Goal: Information Seeking & Learning: Learn about a topic

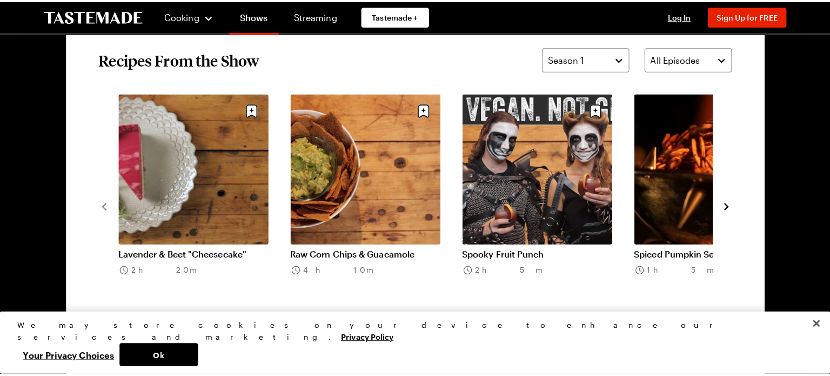
scroll to position [838, 0]
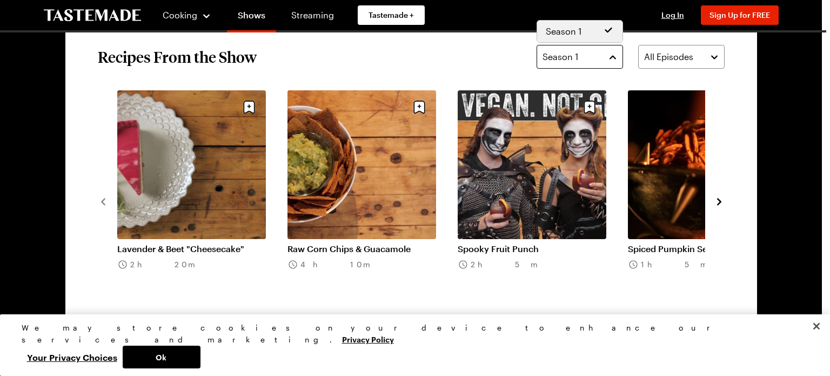
click at [610, 58] on button "Season 1" at bounding box center [580, 57] width 86 height 24
click at [597, 30] on div "Season 1" at bounding box center [580, 31] width 68 height 13
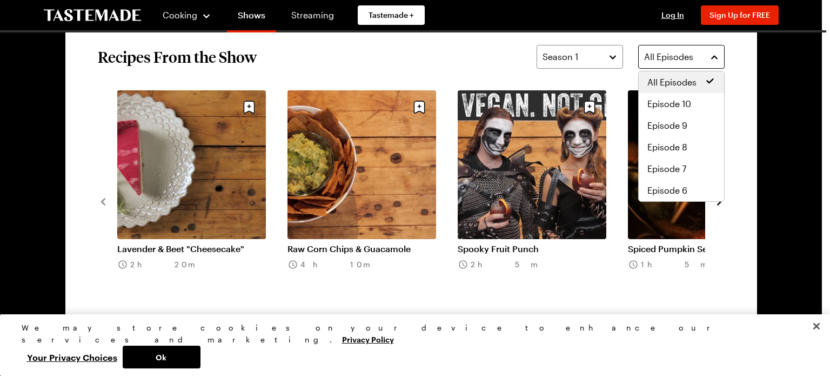
click at [716, 56] on button "All Episodes" at bounding box center [681, 57] width 86 height 24
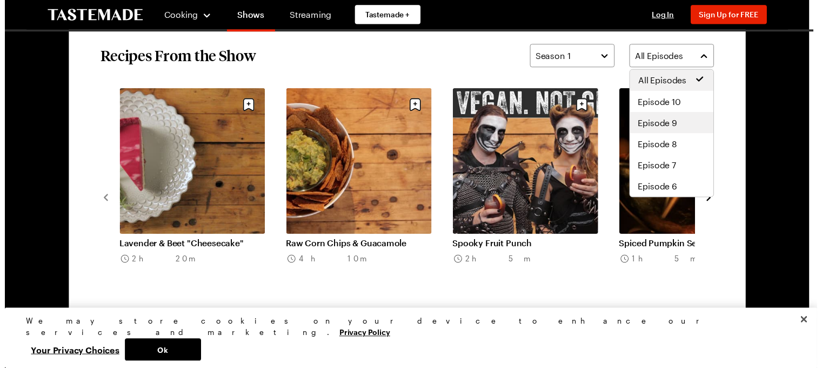
scroll to position [108, 0]
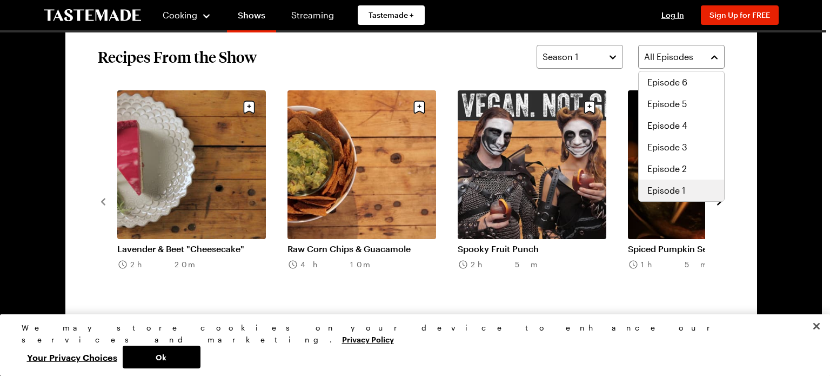
click at [664, 194] on span "Episode 1" at bounding box center [667, 190] width 38 height 13
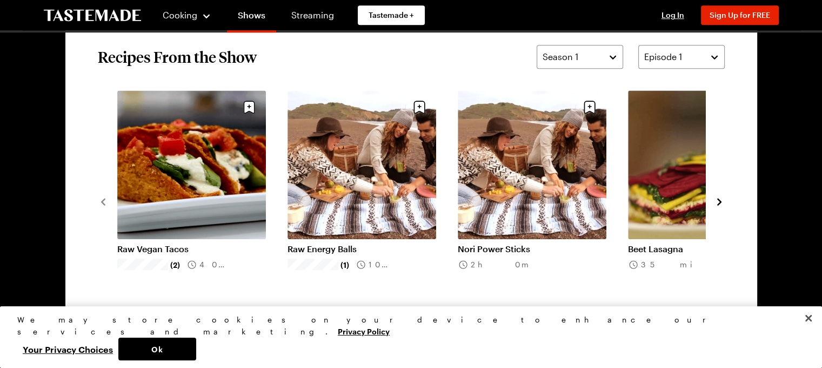
click at [519, 243] on link "Nori Power Sticks" at bounding box center [532, 248] width 149 height 11
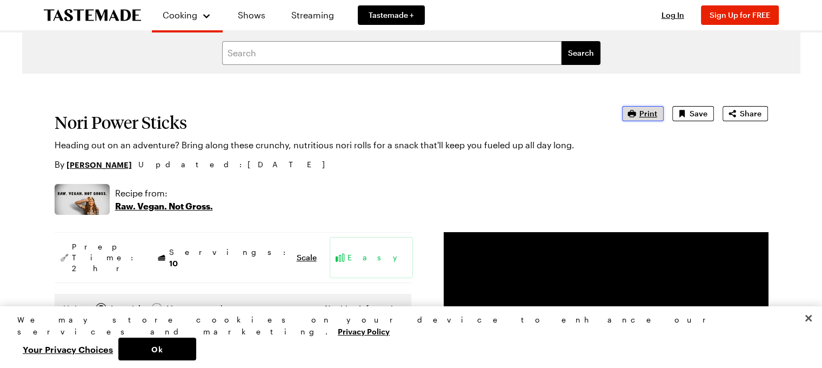
click at [642, 112] on span "Print" at bounding box center [648, 113] width 18 height 11
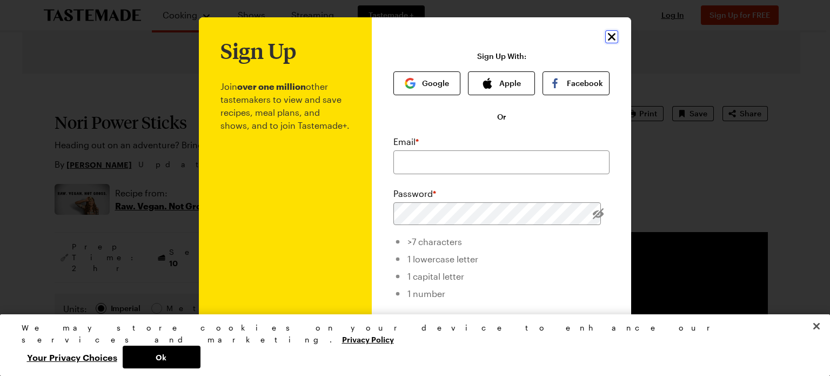
click at [606, 34] on icon "Close" at bounding box center [611, 36] width 13 height 13
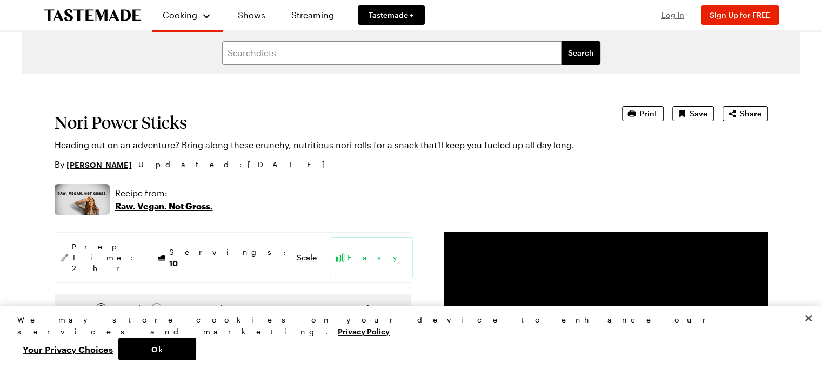
click at [677, 14] on span "Log In" at bounding box center [673, 14] width 23 height 9
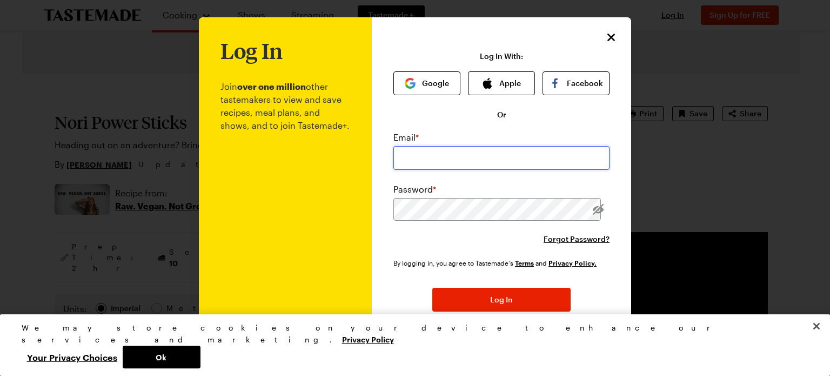
click at [476, 157] on input "email" at bounding box center [501, 158] width 216 height 24
click at [504, 153] on input "katieberning@gmail.com" at bounding box center [501, 158] width 216 height 24
type input "k"
click at [504, 153] on input "email" at bounding box center [501, 158] width 216 height 24
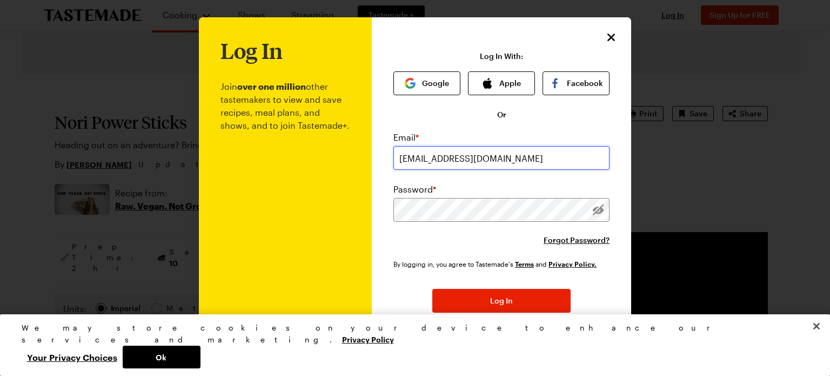
click at [528, 162] on input "gigk@hotmail.com" at bounding box center [501, 158] width 216 height 24
type input "katieberning@gmail.com"
click at [707, 177] on div at bounding box center [415, 188] width 830 height 376
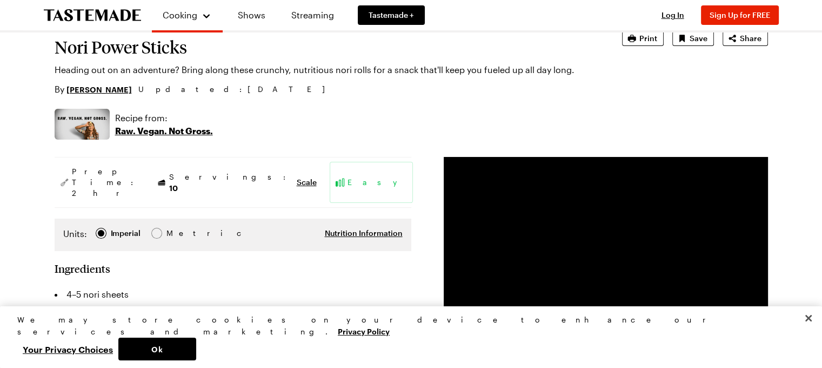
scroll to position [74, 0]
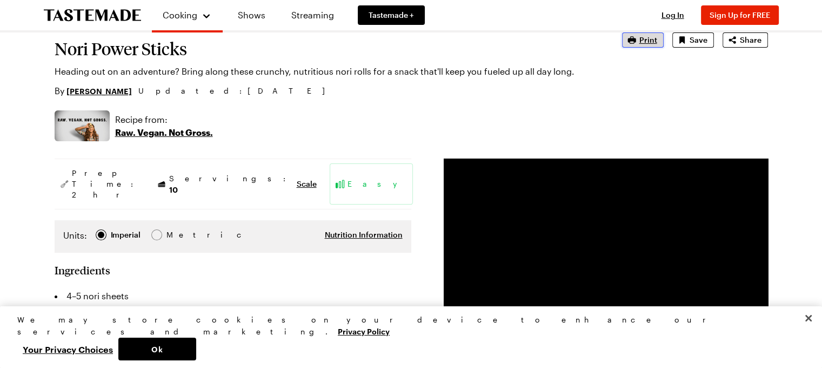
click at [650, 43] on span "Print" at bounding box center [648, 40] width 18 height 11
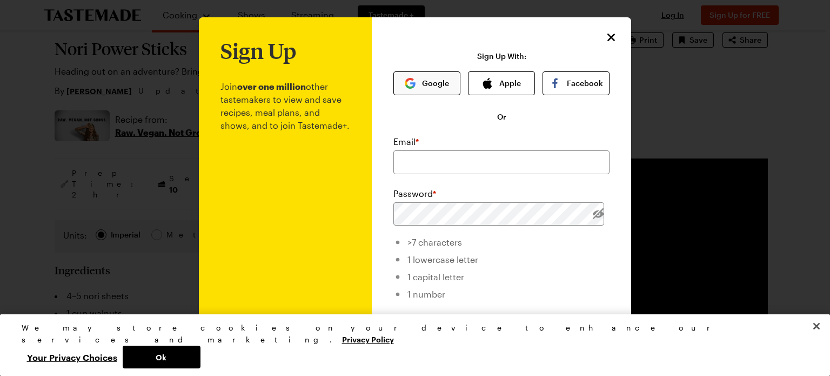
click at [441, 86] on button "Google" at bounding box center [426, 83] width 67 height 24
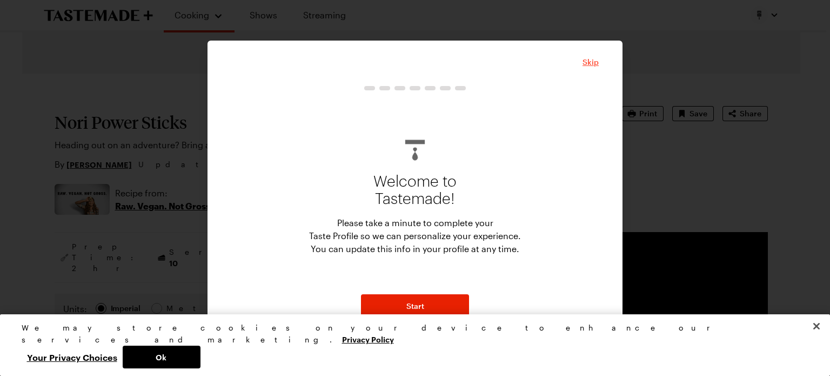
click at [592, 59] on span "Skip" at bounding box center [591, 62] width 16 height 11
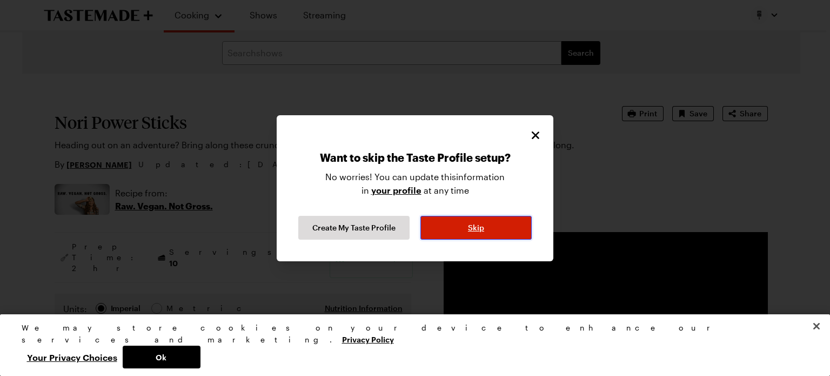
click at [471, 219] on button "Skip" at bounding box center [475, 228] width 111 height 24
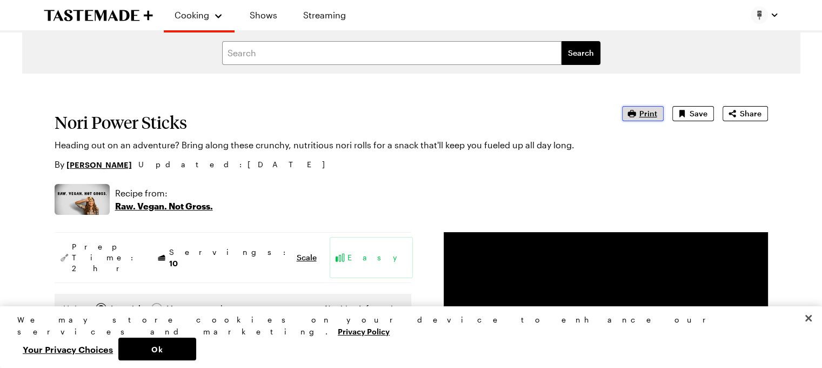
click at [650, 112] on span "Print" at bounding box center [648, 113] width 18 height 11
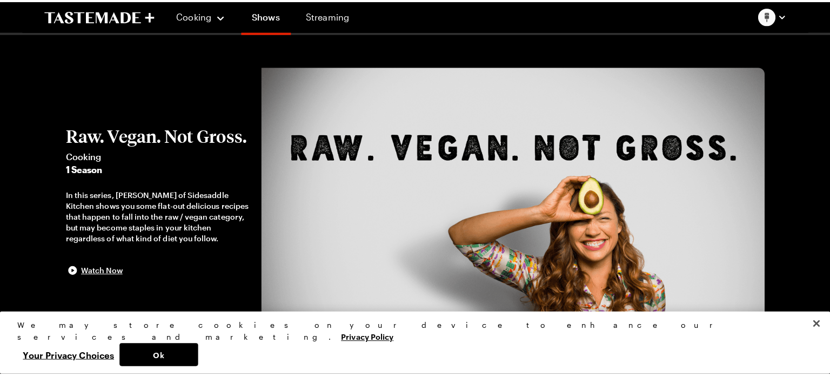
scroll to position [838, 0]
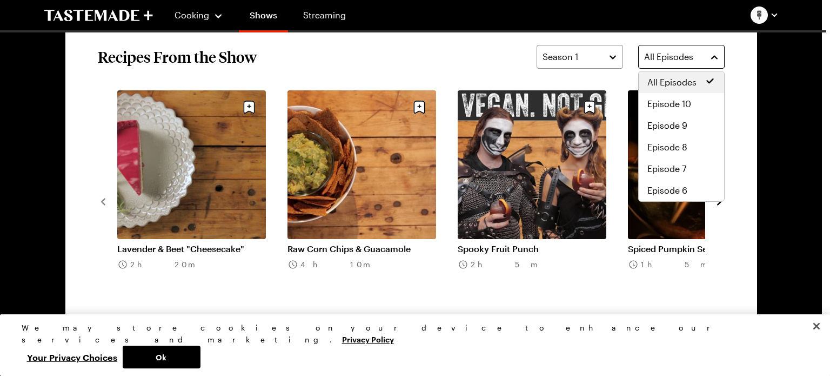
click at [714, 55] on button "All Episodes" at bounding box center [681, 57] width 86 height 24
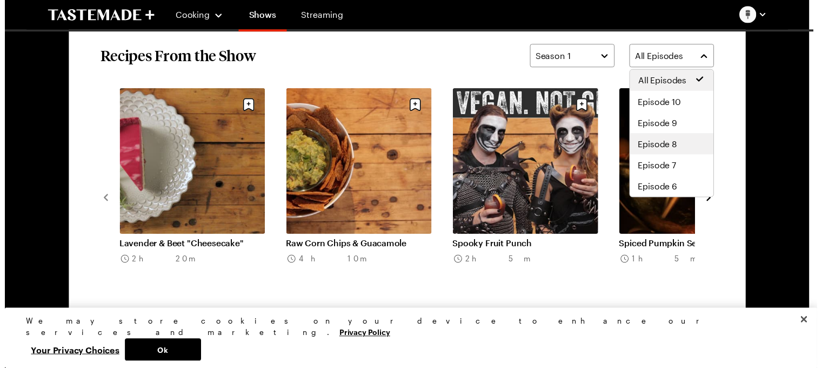
scroll to position [108, 0]
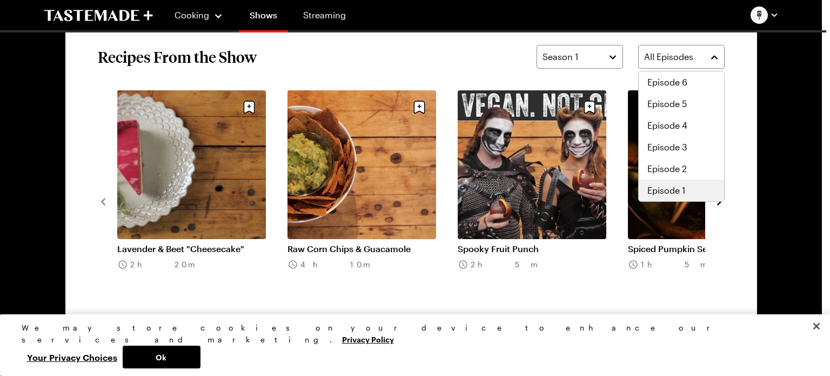
click at [664, 192] on span "Episode 1" at bounding box center [667, 190] width 38 height 13
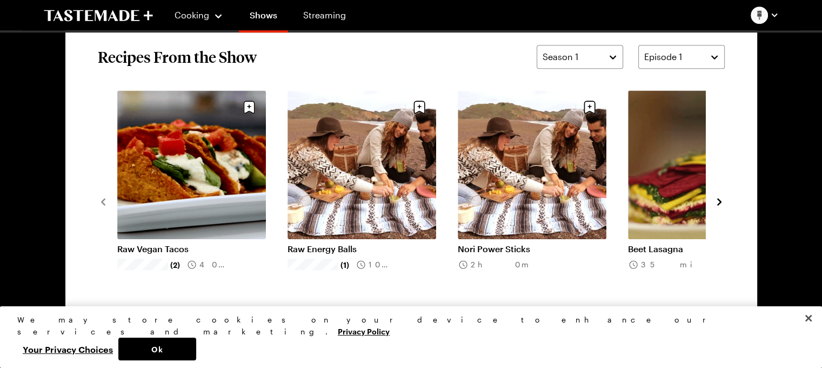
click at [667, 243] on link "Beet Lasagna" at bounding box center [702, 248] width 149 height 11
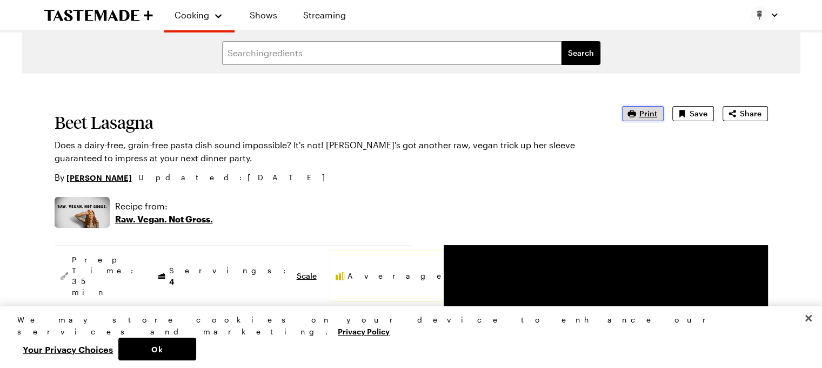
click at [644, 116] on span "Print" at bounding box center [648, 113] width 18 height 11
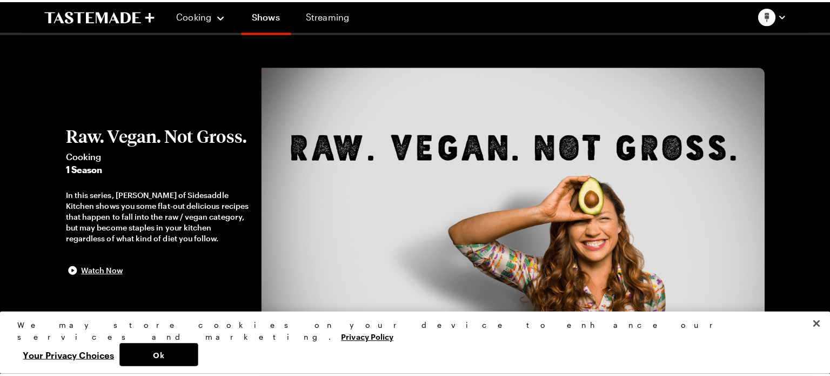
scroll to position [838, 0]
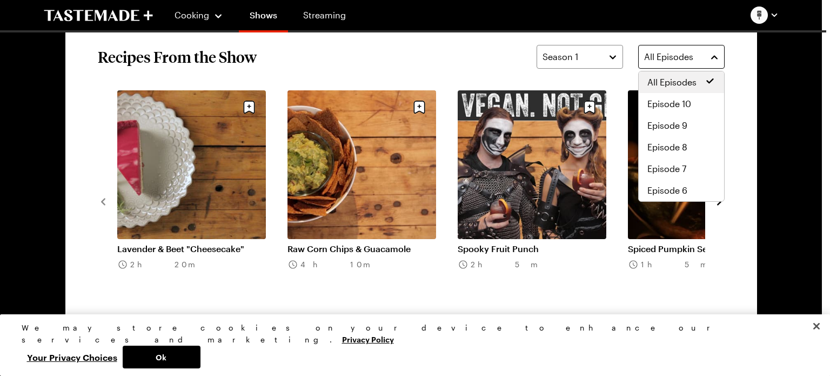
click at [715, 61] on button "All Episodes" at bounding box center [681, 57] width 86 height 24
click at [705, 189] on div "Episode 1" at bounding box center [682, 190] width 68 height 13
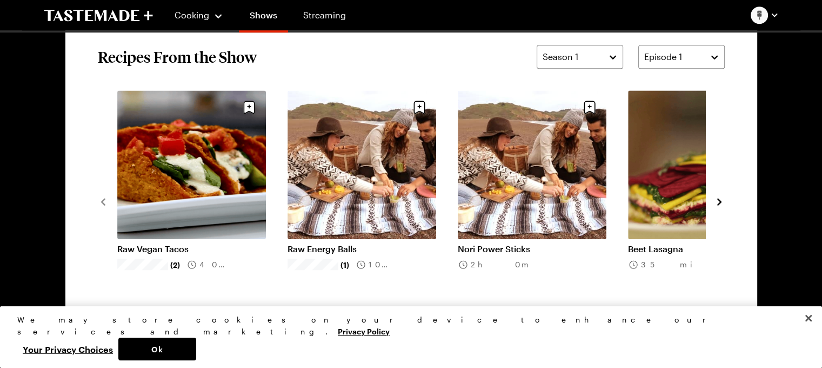
click at [717, 205] on icon "navigate to next item" at bounding box center [719, 201] width 11 height 11
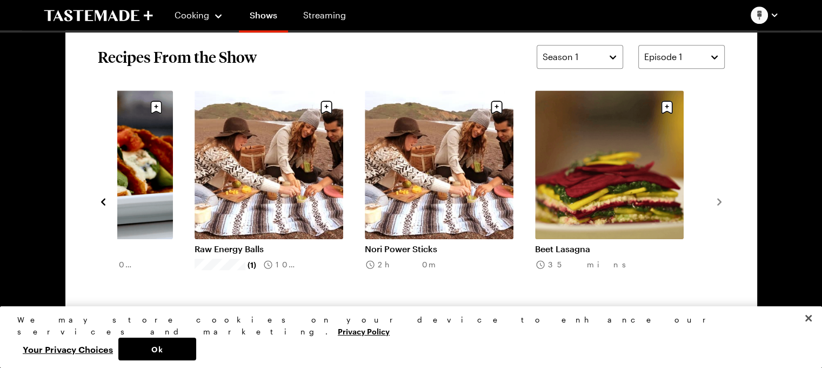
click at [105, 197] on icon "navigate to previous item" at bounding box center [103, 201] width 11 height 11
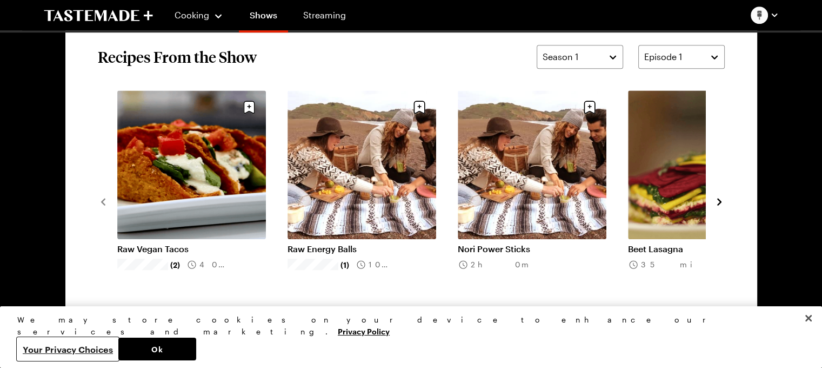
click at [118, 349] on button "Your Privacy Choices" at bounding box center [67, 348] width 101 height 23
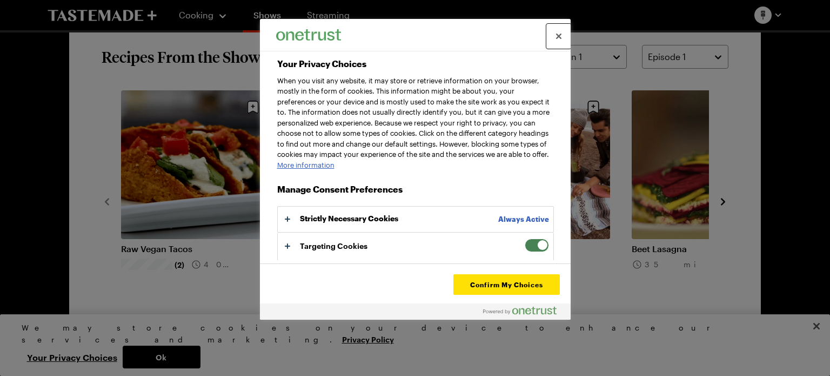
scroll to position [66, 0]
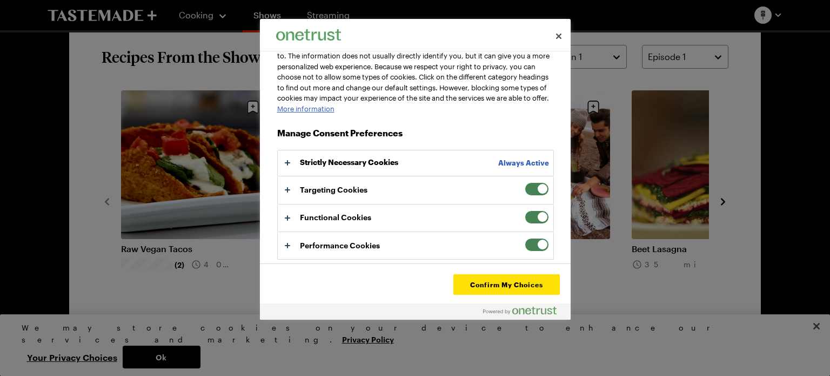
click at [528, 188] on span "Your Privacy Choices" at bounding box center [537, 189] width 24 height 14
click at [525, 182] on input "Targeting Cookies" at bounding box center [525, 182] width 0 height 0
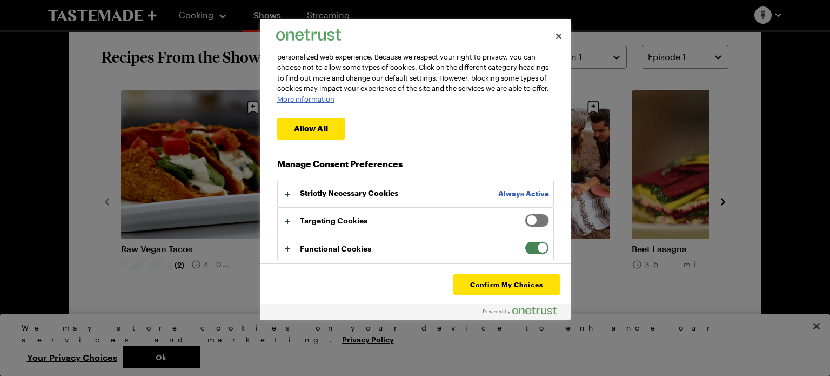
scroll to position [106, 0]
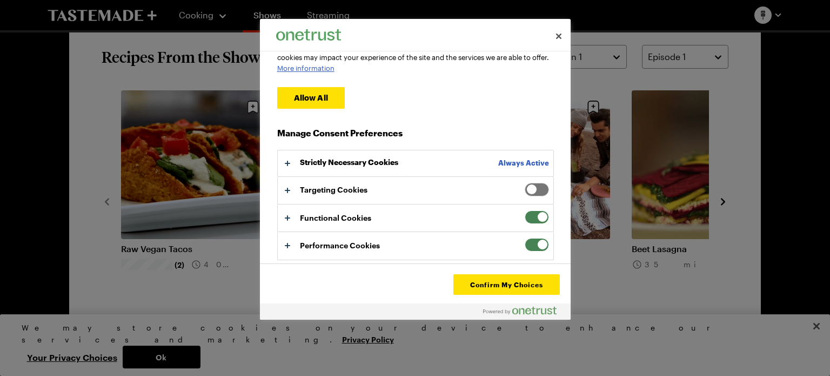
click at [525, 217] on span "Your Privacy Choices" at bounding box center [537, 217] width 24 height 14
click at [525, 210] on input "Functional Cookies" at bounding box center [525, 210] width 0 height 0
click at [525, 244] on span "Your Privacy Choices" at bounding box center [537, 245] width 24 height 14
click at [525, 238] on input "Performance Cookies" at bounding box center [525, 238] width 0 height 0
click at [495, 287] on button "Confirm My Choices" at bounding box center [506, 284] width 106 height 21
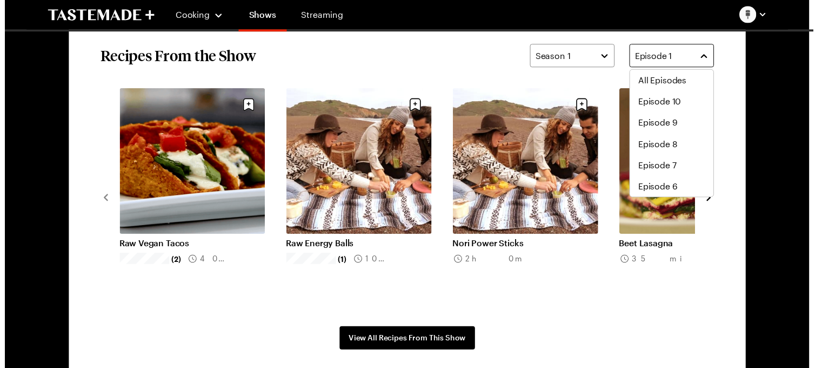
scroll to position [108, 0]
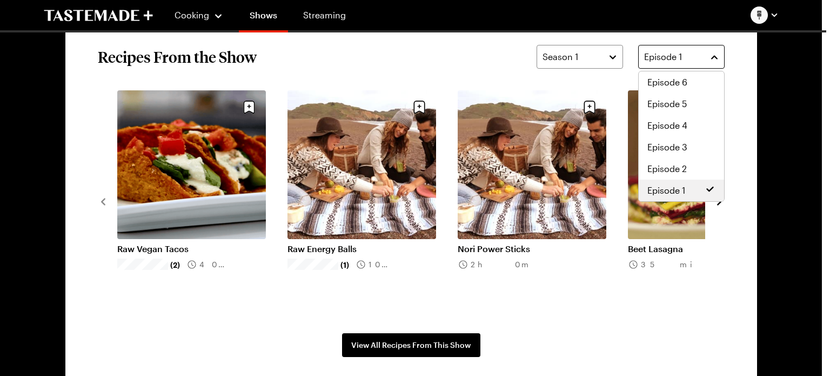
click at [717, 56] on button "Episode 1" at bounding box center [681, 57] width 86 height 24
click at [681, 167] on span "Episode 2" at bounding box center [667, 168] width 39 height 13
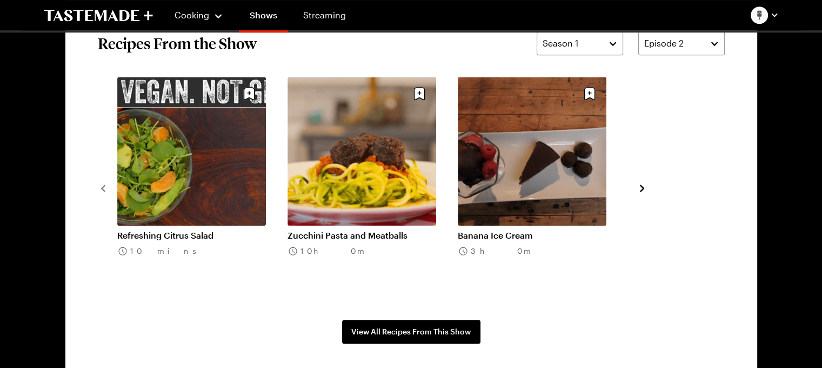
scroll to position [847, 0]
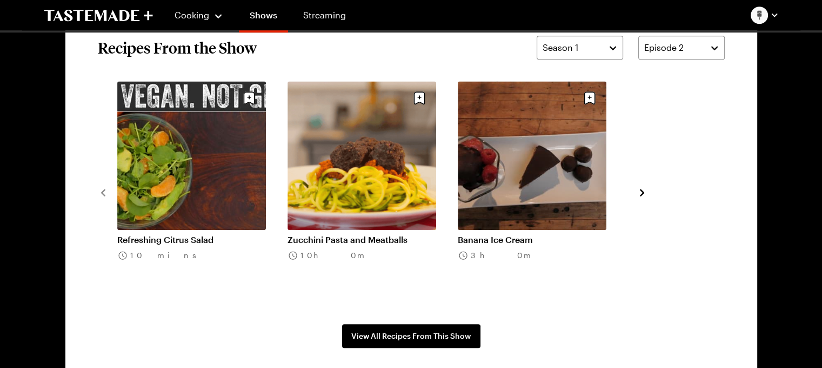
click at [157, 234] on link "Refreshing Citrus Salad" at bounding box center [191, 239] width 149 height 11
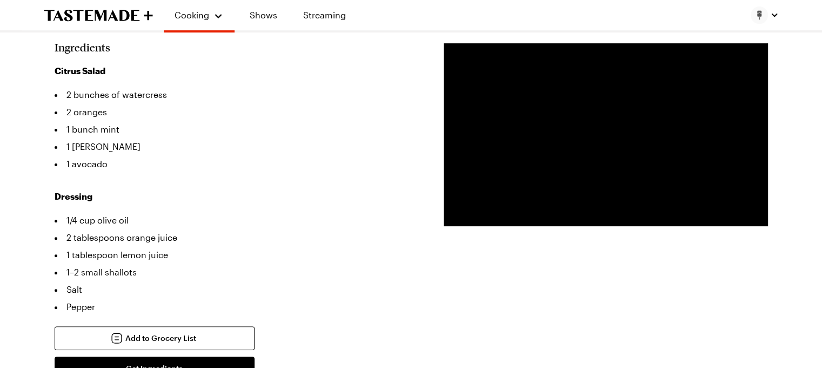
scroll to position [313, 0]
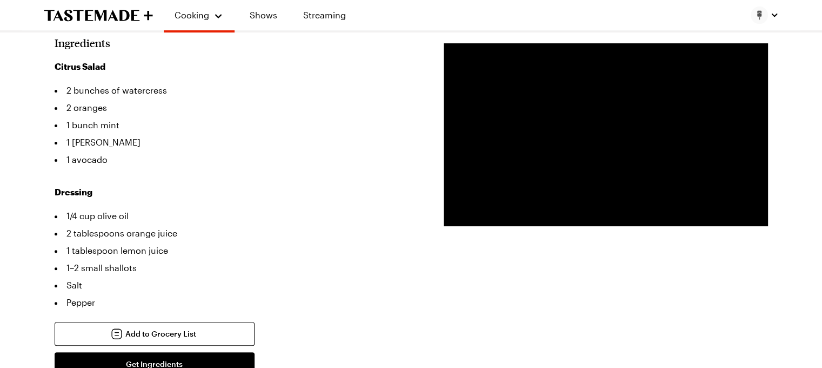
click at [317, 207] on li "1/4 cup olive oil" at bounding box center [233, 215] width 357 height 17
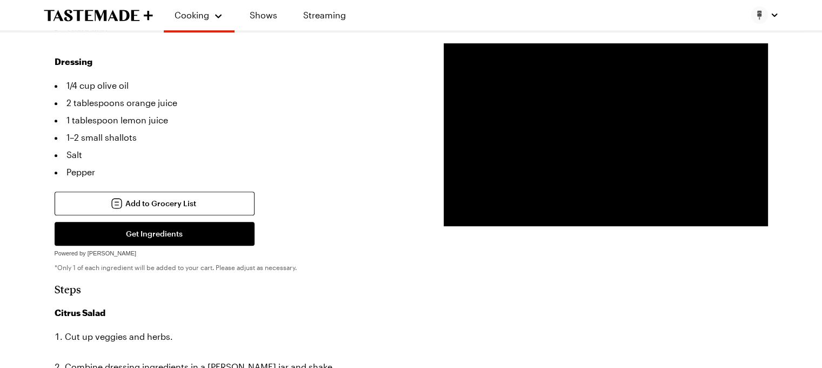
scroll to position [0, 0]
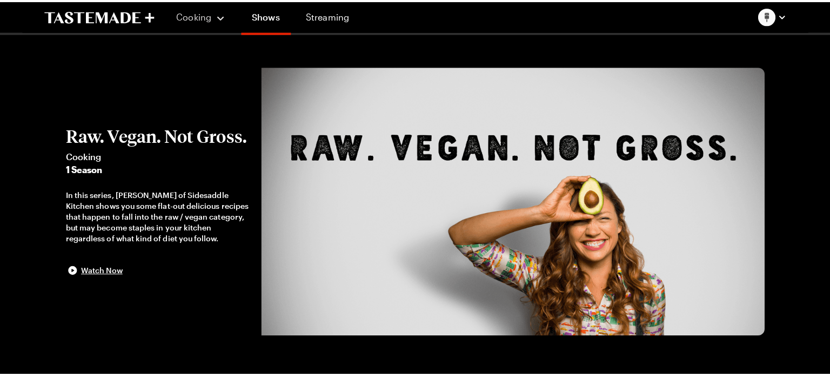
scroll to position [847, 0]
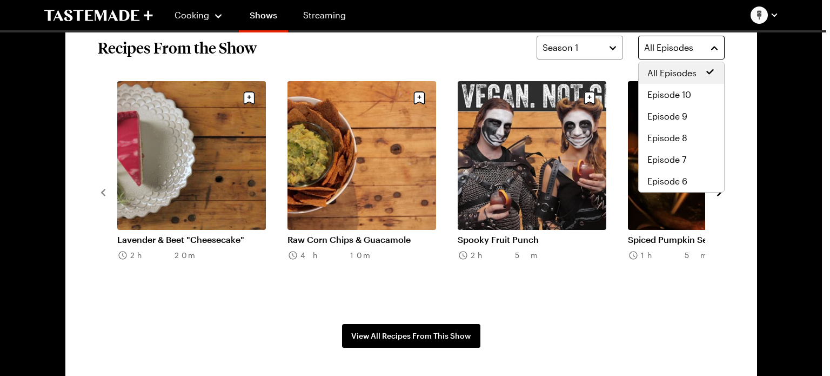
click at [715, 48] on button "All Episodes" at bounding box center [681, 48] width 86 height 24
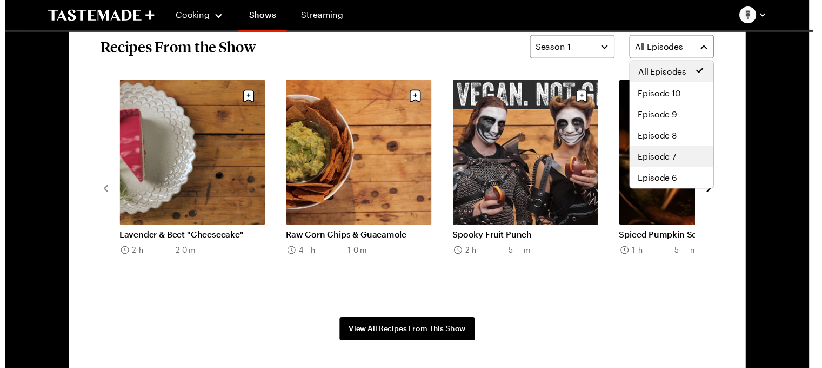
scroll to position [108, 0]
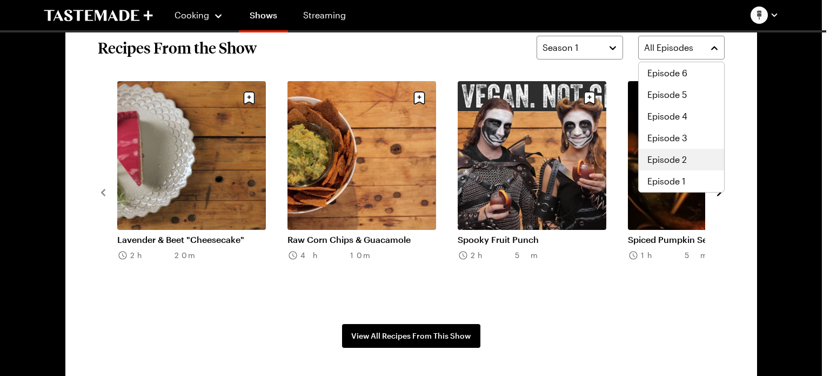
click at [671, 154] on span "Episode 2" at bounding box center [667, 159] width 39 height 13
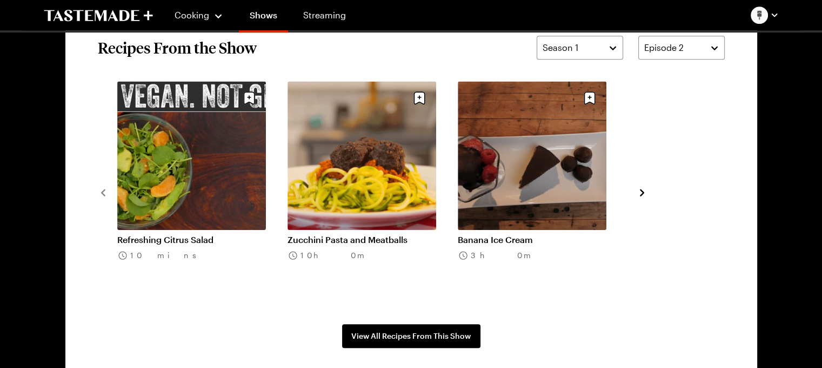
click at [370, 234] on link "Zucchini Pasta and Meatballs" at bounding box center [362, 239] width 149 height 11
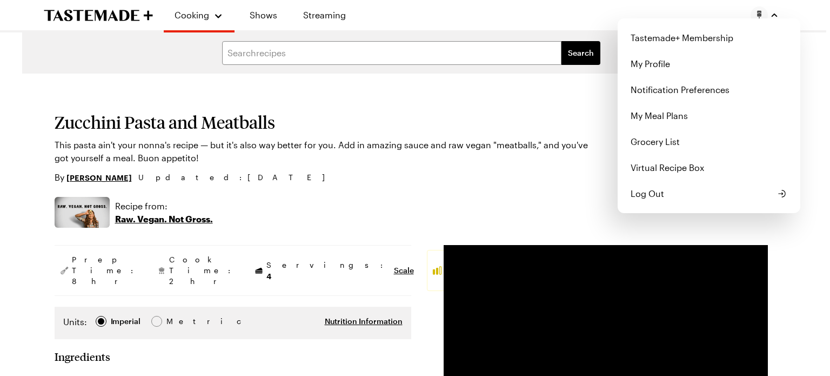
click at [598, 11] on div "Cooking Shows Streaming Tastemade+ Membership My Profile Notification Preferenc…" at bounding box center [411, 15] width 778 height 30
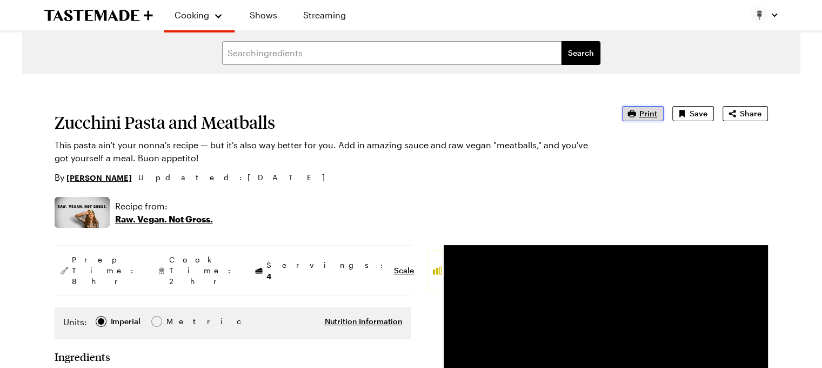
click at [644, 114] on span "Print" at bounding box center [648, 113] width 18 height 11
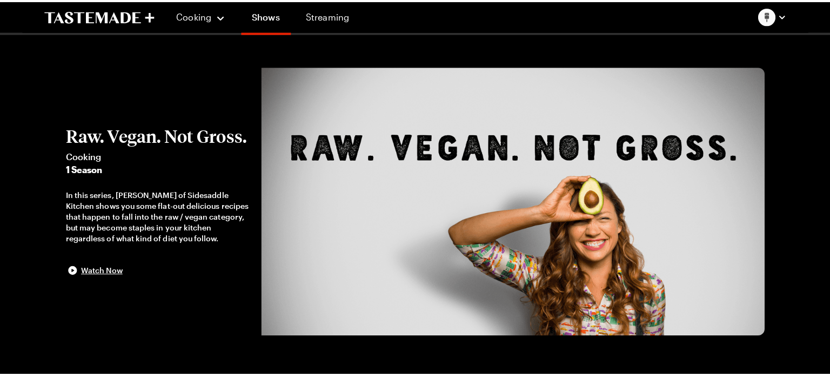
scroll to position [847, 0]
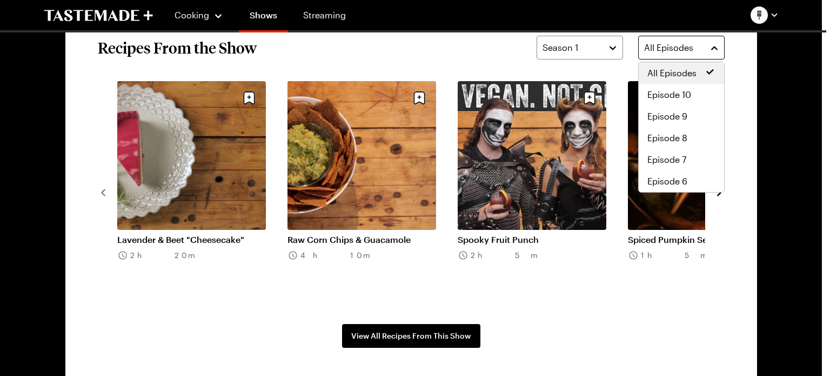
click at [713, 49] on button "All Episodes" at bounding box center [681, 48] width 86 height 24
click at [683, 161] on span "Episode 2" at bounding box center [667, 159] width 39 height 13
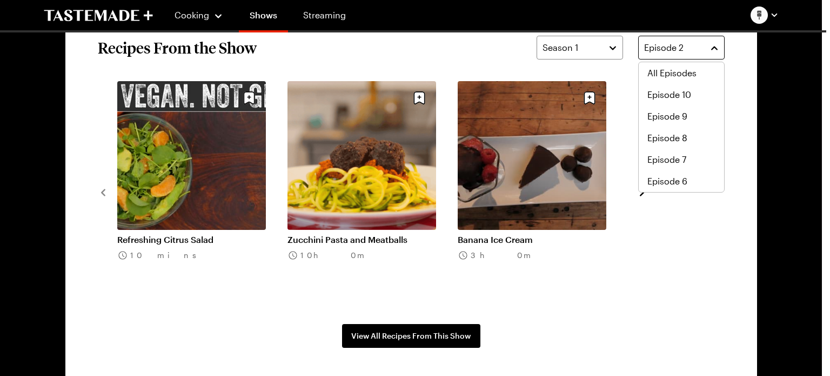
click at [710, 48] on button "Episode 2" at bounding box center [681, 48] width 86 height 24
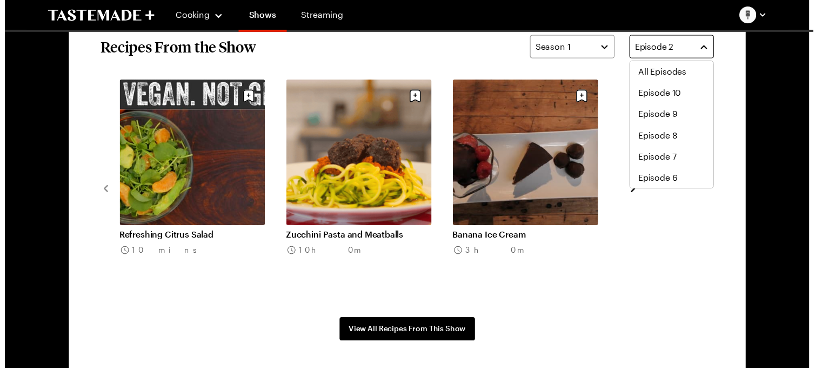
scroll to position [86, 0]
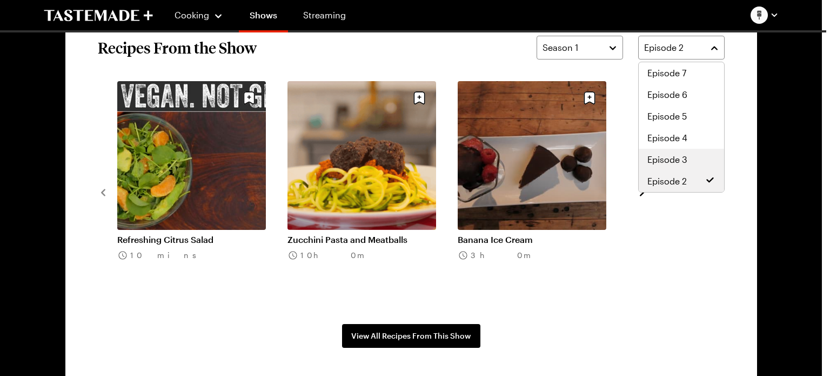
click at [677, 156] on span "Episode 3" at bounding box center [668, 159] width 40 height 13
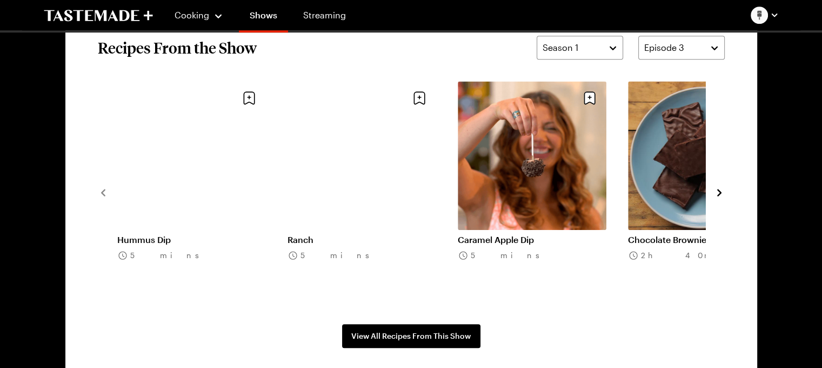
click at [169, 234] on link "Hummus Dip" at bounding box center [191, 239] width 149 height 11
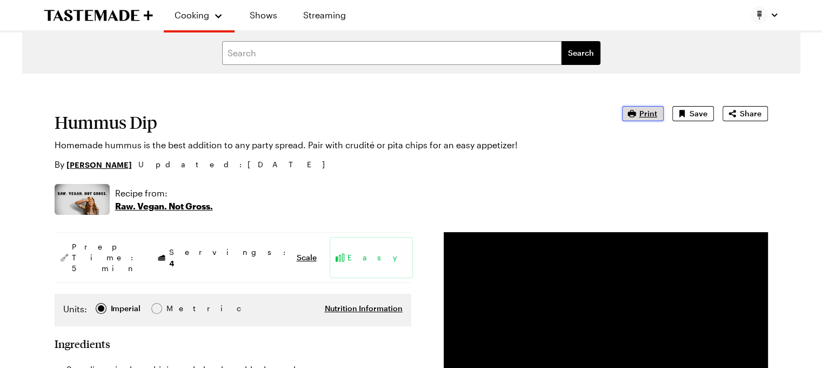
click at [642, 116] on span "Print" at bounding box center [648, 113] width 18 height 11
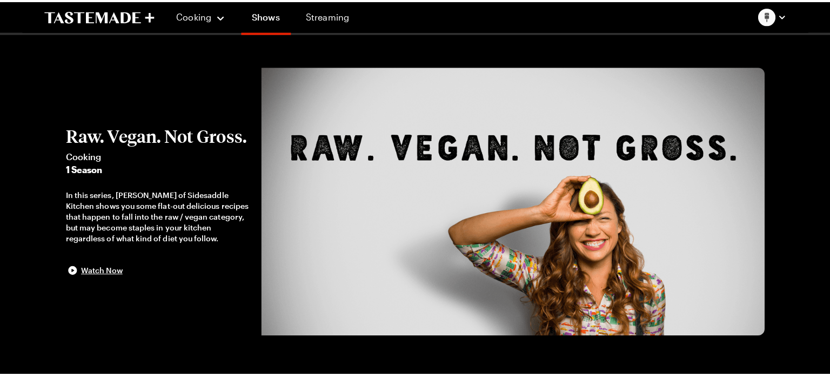
scroll to position [847, 0]
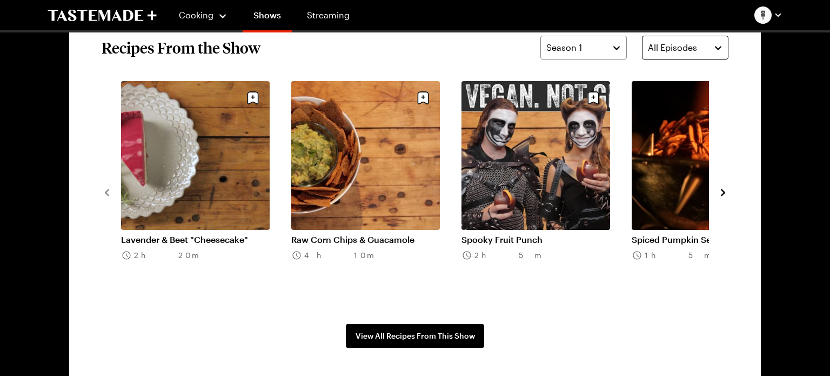
click at [715, 50] on button "All Episodes" at bounding box center [685, 48] width 86 height 24
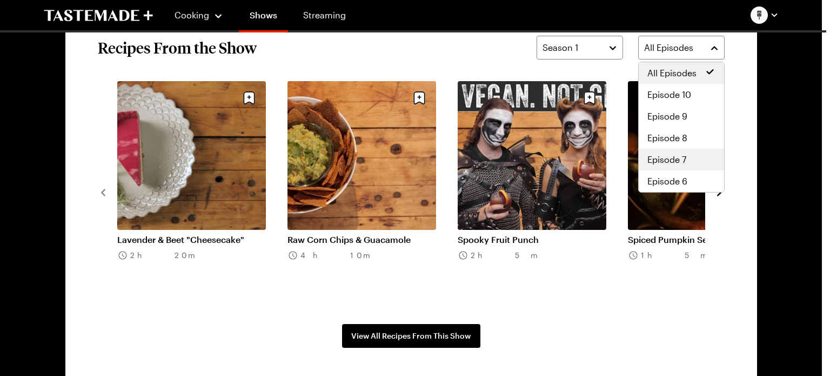
scroll to position [108, 0]
click at [675, 162] on span "Episode 2" at bounding box center [667, 159] width 39 height 13
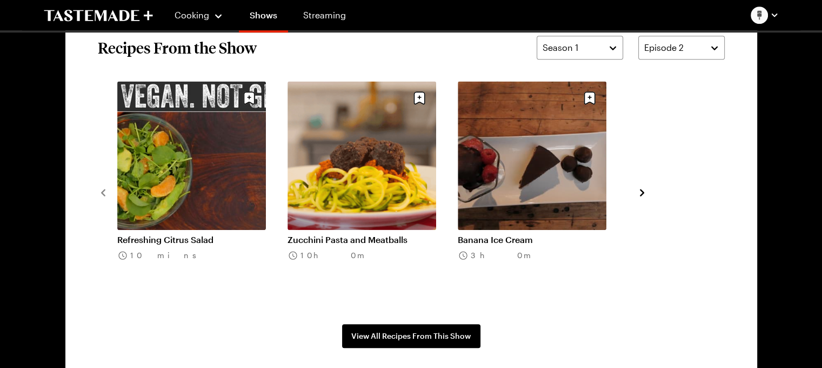
click at [643, 191] on div "Refreshing Citrus Salad 10 mins Zucchini Pasta and Meatballs 10h 0m Banana Ice …" at bounding box center [411, 191] width 627 height 221
click at [643, 191] on icon "navigate to next item" at bounding box center [642, 192] width 11 height 11
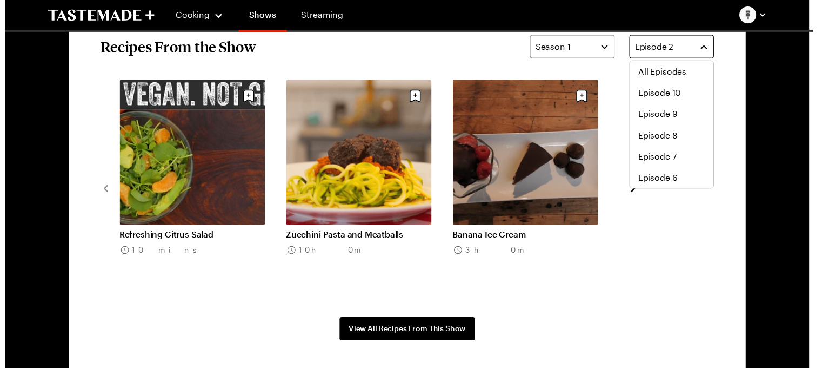
scroll to position [86, 0]
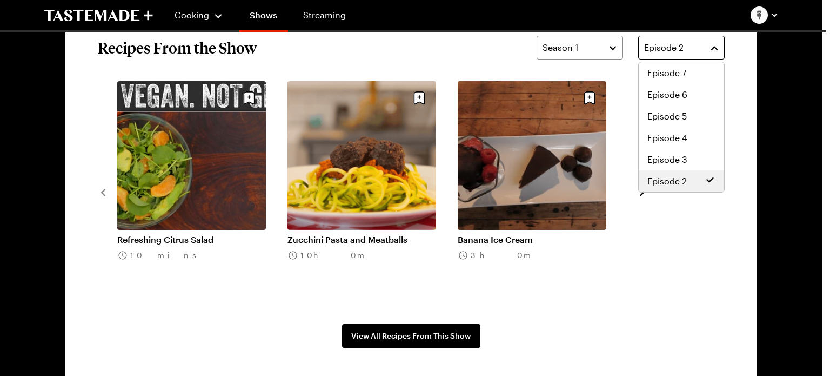
click at [694, 49] on div "Episode 2" at bounding box center [673, 47] width 58 height 13
click at [693, 154] on div "Episode 3" at bounding box center [682, 159] width 68 height 13
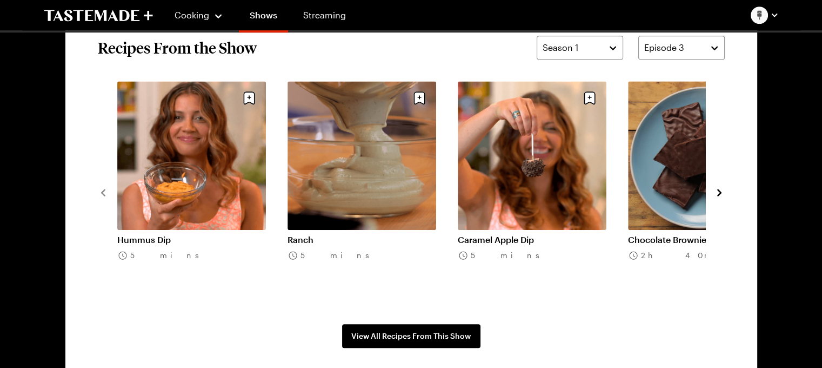
click at [322, 234] on link "Ranch" at bounding box center [362, 239] width 149 height 11
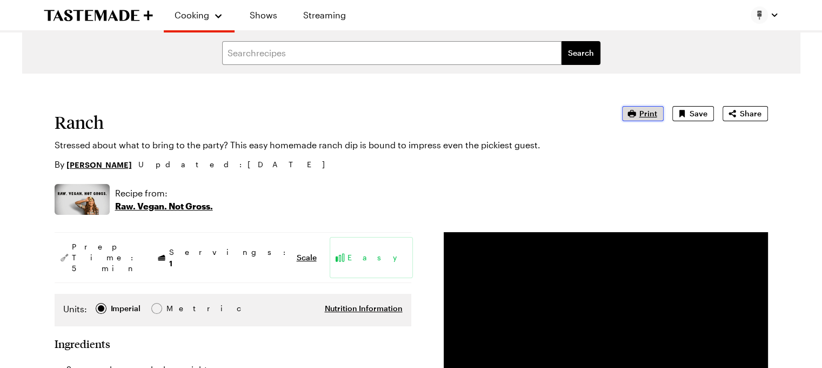
click at [636, 112] on icon "button" at bounding box center [632, 113] width 8 height 7
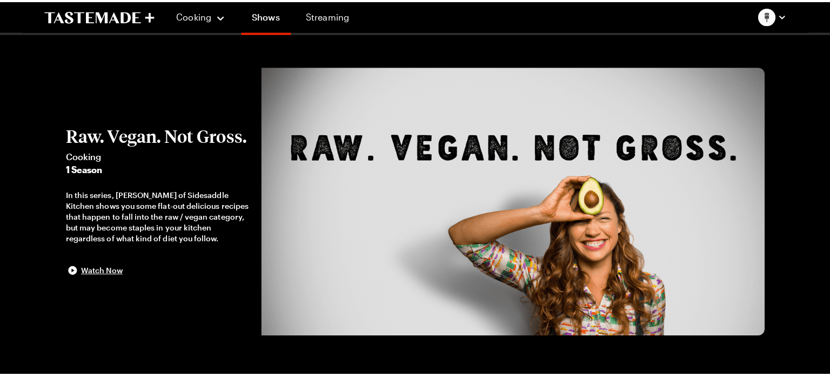
scroll to position [847, 0]
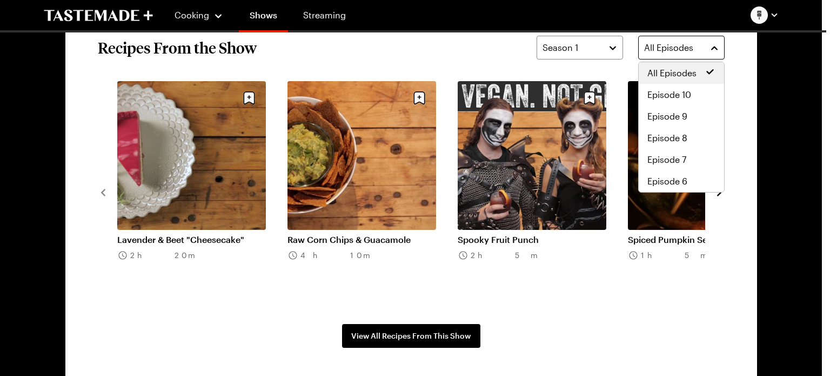
click at [687, 49] on span "All Episodes" at bounding box center [668, 47] width 49 height 13
click at [673, 157] on span "Episode 2" at bounding box center [667, 159] width 39 height 13
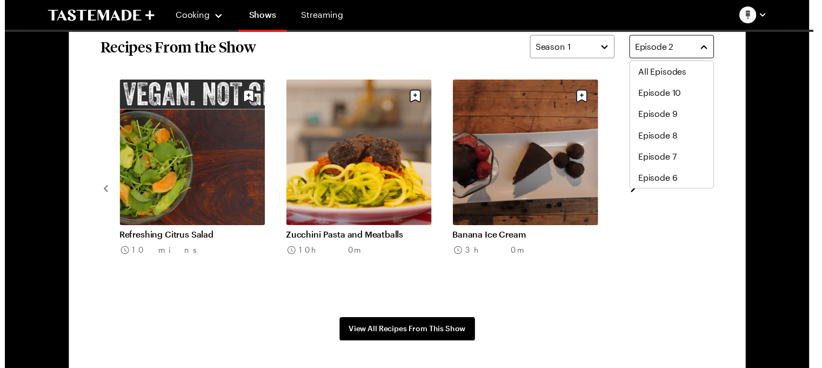
scroll to position [86, 0]
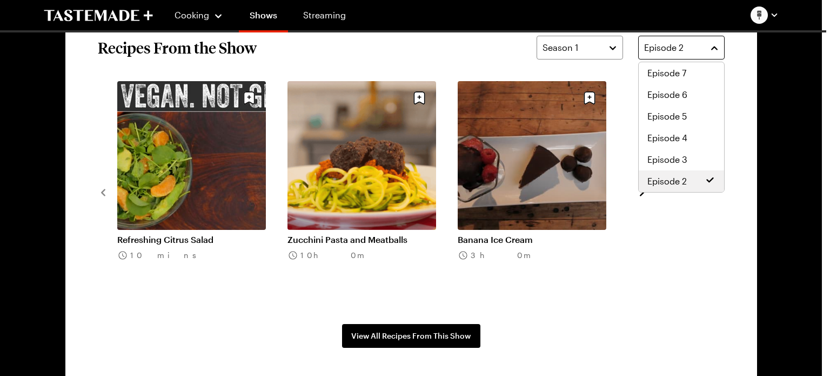
click at [700, 51] on div "Episode 2" at bounding box center [673, 47] width 58 height 13
click at [683, 158] on span "Episode 3" at bounding box center [668, 159] width 40 height 13
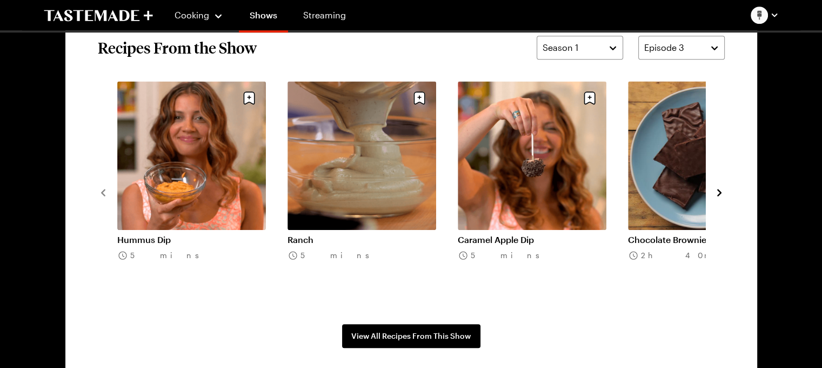
click at [718, 191] on icon "navigate to next item" at bounding box center [719, 192] width 11 height 11
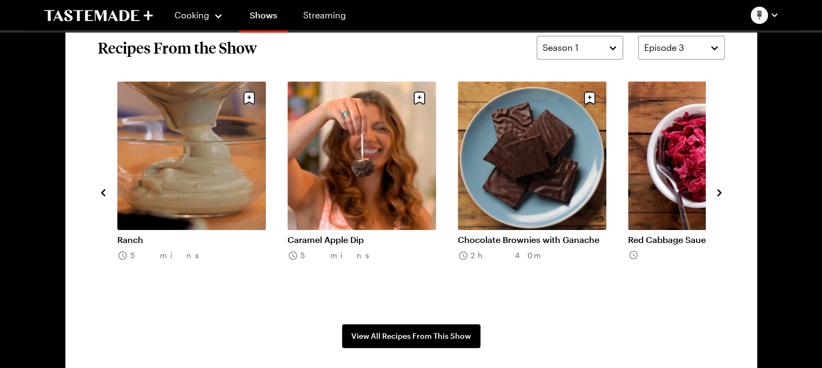
click at [718, 191] on icon "navigate to next item" at bounding box center [719, 192] width 11 height 11
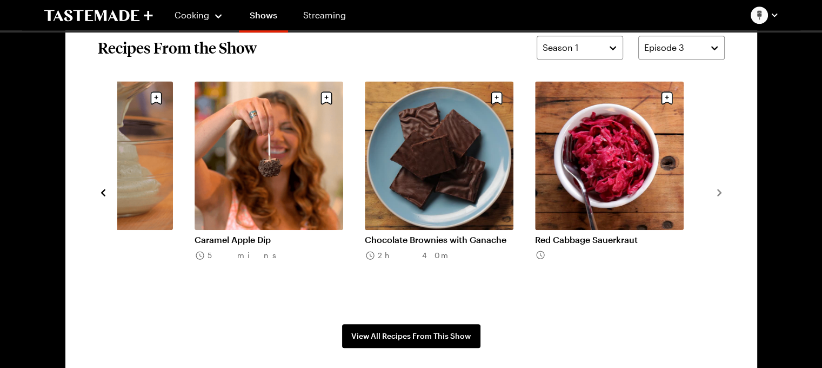
click at [612, 234] on link "Red Cabbage Sauerkraut" at bounding box center [609, 239] width 149 height 11
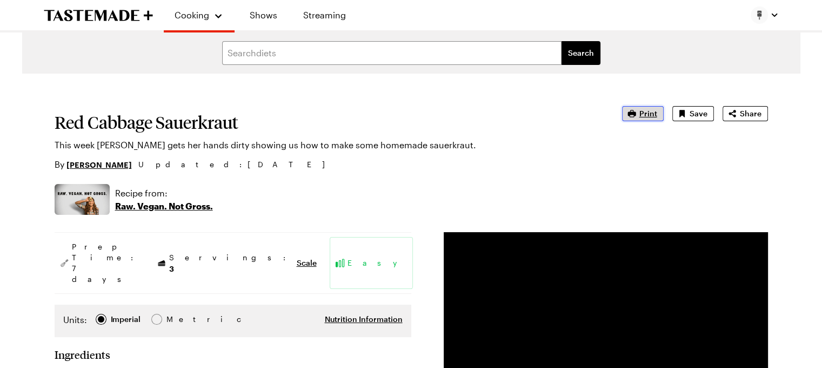
click at [640, 108] on button "Print" at bounding box center [643, 113] width 42 height 15
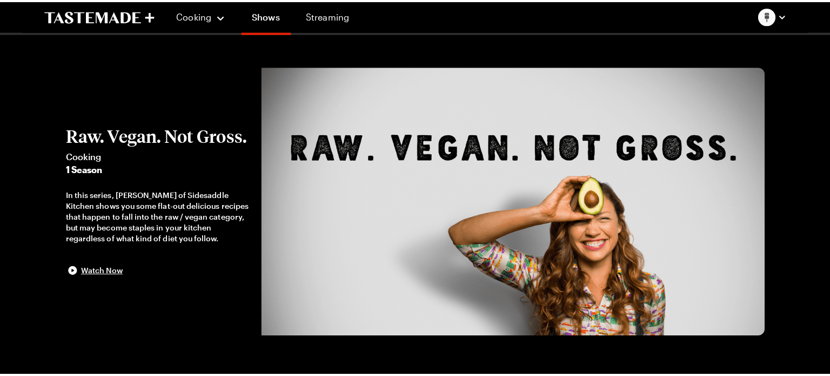
scroll to position [847, 0]
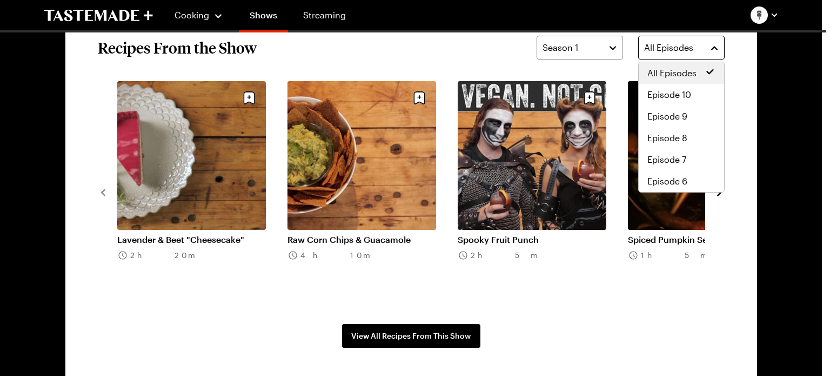
click at [685, 46] on span "All Episodes" at bounding box center [668, 47] width 49 height 13
click at [676, 141] on span "Episode 3" at bounding box center [668, 137] width 40 height 13
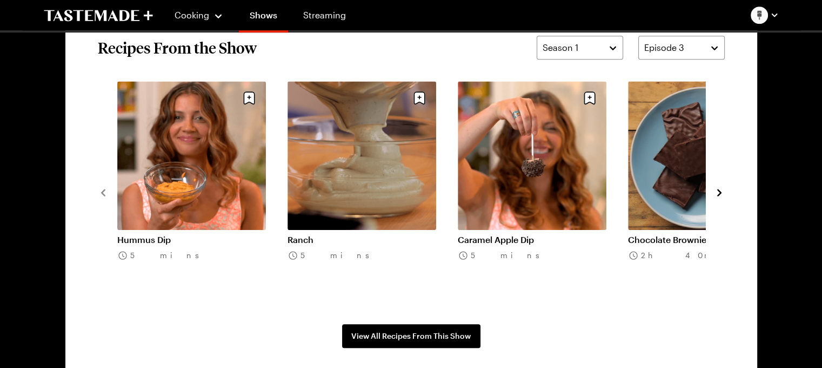
click at [722, 189] on icon "navigate to next item" at bounding box center [719, 192] width 11 height 11
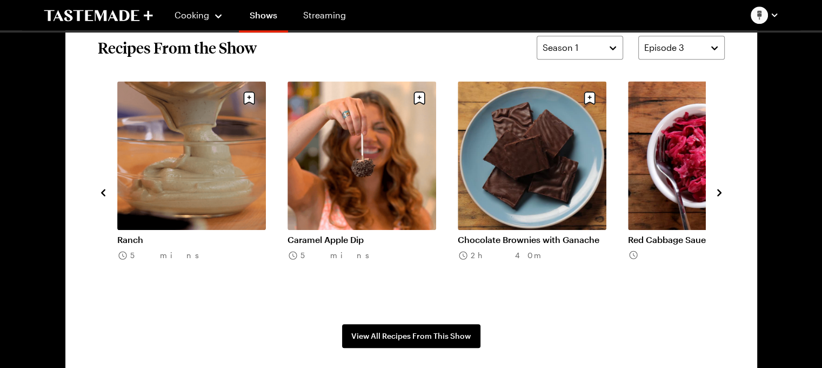
click at [722, 189] on icon "navigate to next item" at bounding box center [719, 192] width 11 height 11
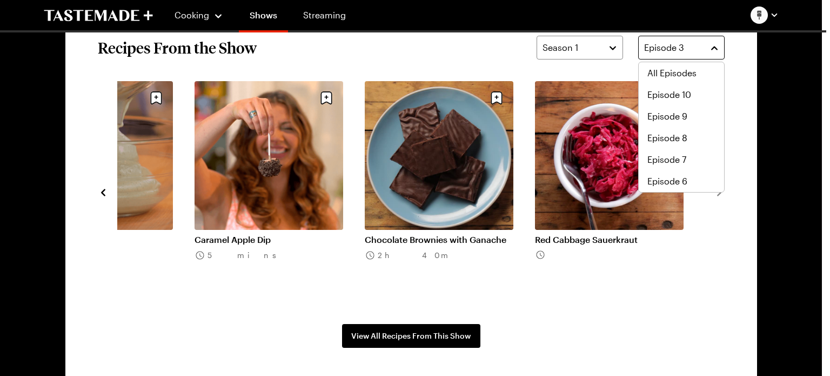
click at [714, 48] on button "Episode 3" at bounding box center [681, 48] width 86 height 24
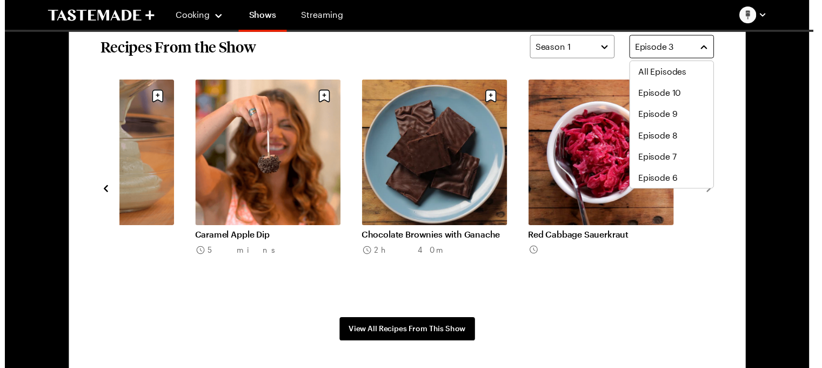
scroll to position [65, 0]
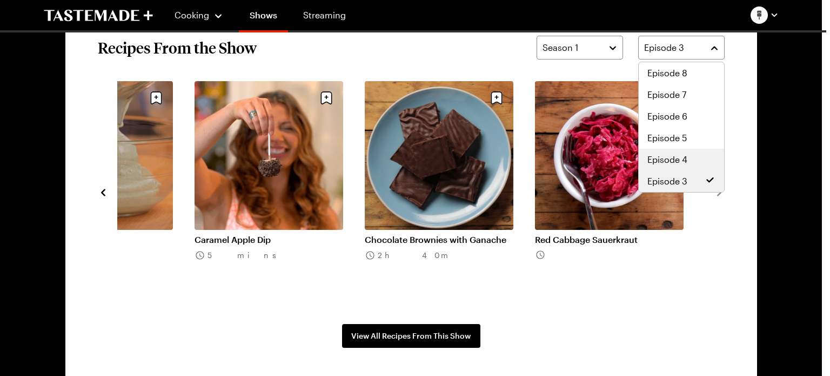
click at [686, 157] on span "Episode 4" at bounding box center [668, 159] width 40 height 13
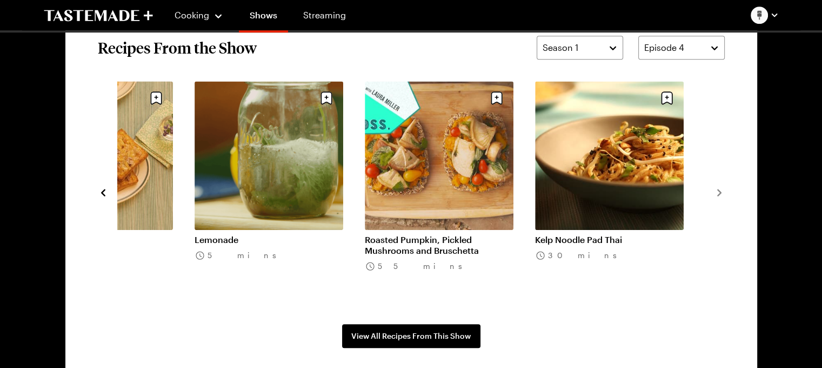
click at [105, 191] on icon "navigate to previous item" at bounding box center [103, 192] width 11 height 11
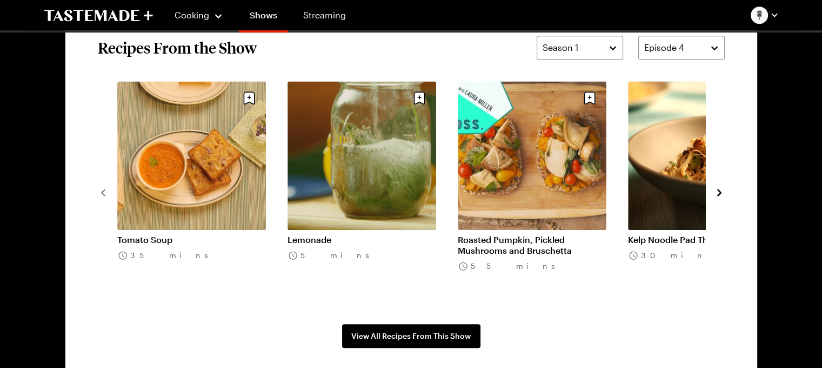
click at [178, 234] on link "Tomato Soup" at bounding box center [191, 239] width 149 height 11
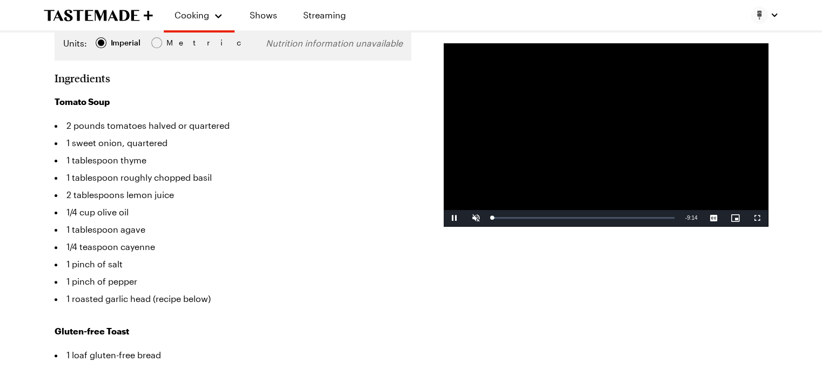
scroll to position [277, 0]
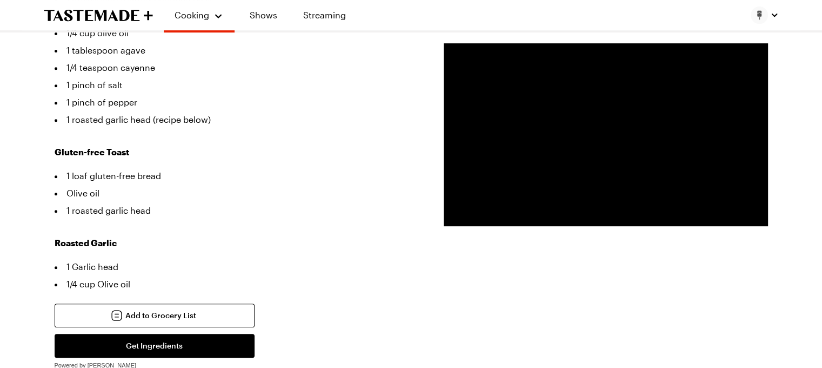
scroll to position [456, 0]
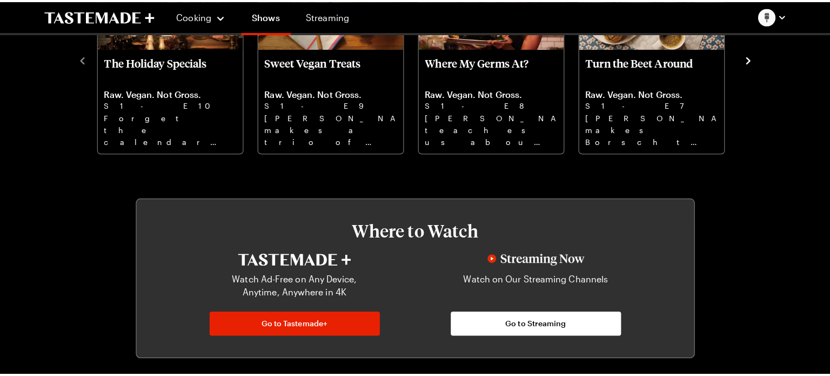
scroll to position [847, 0]
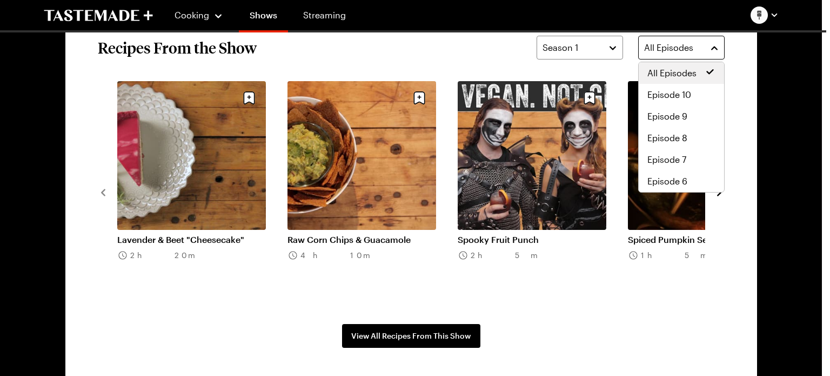
click at [685, 47] on span "All Episodes" at bounding box center [668, 47] width 49 height 13
click at [672, 130] on div "Episode 3" at bounding box center [681, 138] width 85 height 22
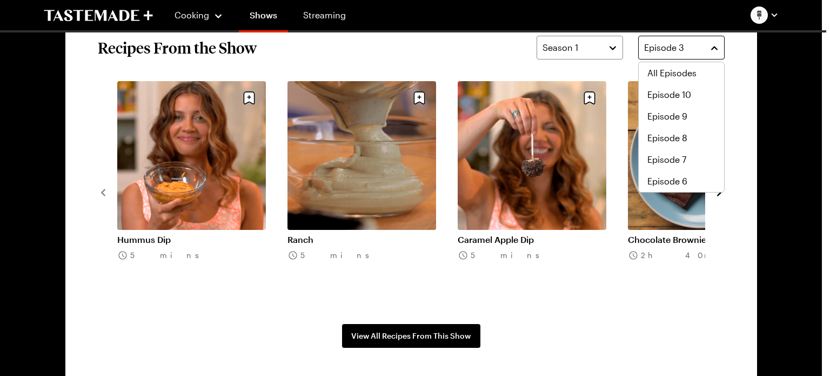
scroll to position [65, 0]
click at [716, 47] on button "Episode 3" at bounding box center [681, 48] width 86 height 24
click at [671, 159] on span "Episode 4" at bounding box center [668, 159] width 40 height 13
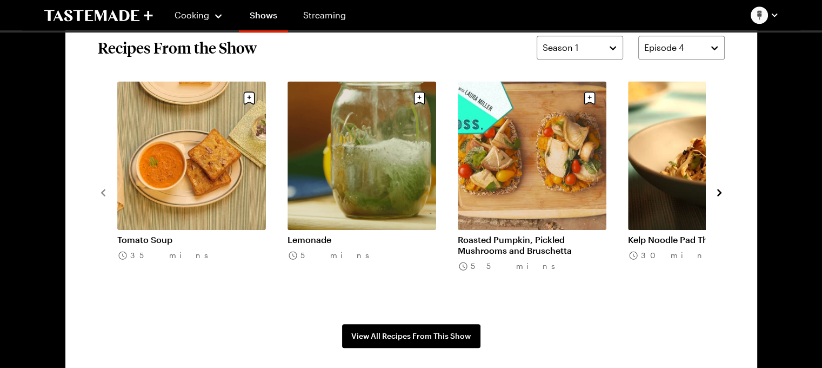
click at [718, 189] on icon "navigate to next item" at bounding box center [719, 192] width 11 height 11
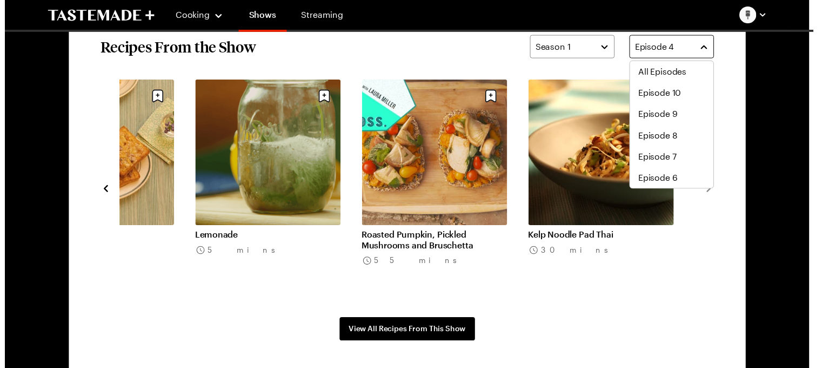
scroll to position [43, 0]
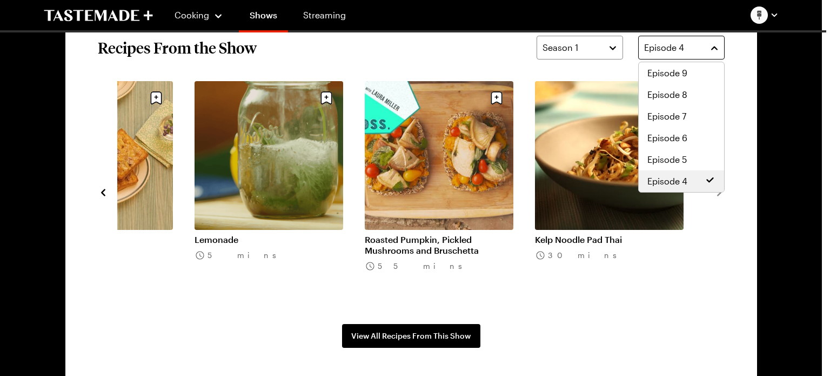
click at [693, 54] on div "Episode 4" at bounding box center [673, 47] width 58 height 13
click at [684, 159] on span "Episode 5" at bounding box center [667, 159] width 39 height 13
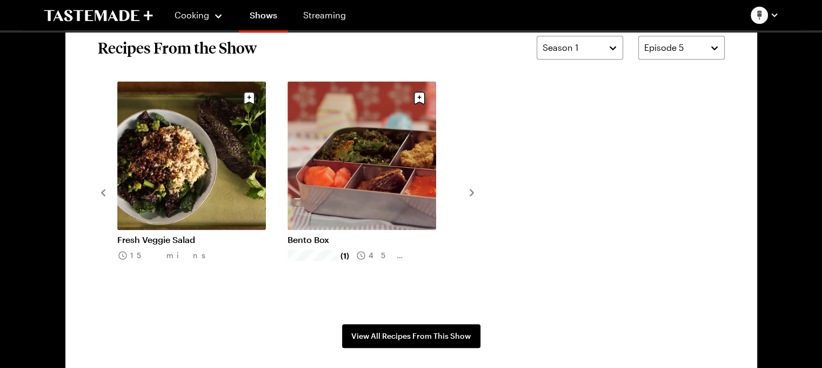
click at [125, 234] on link "Fresh Veggie Salad" at bounding box center [191, 239] width 149 height 11
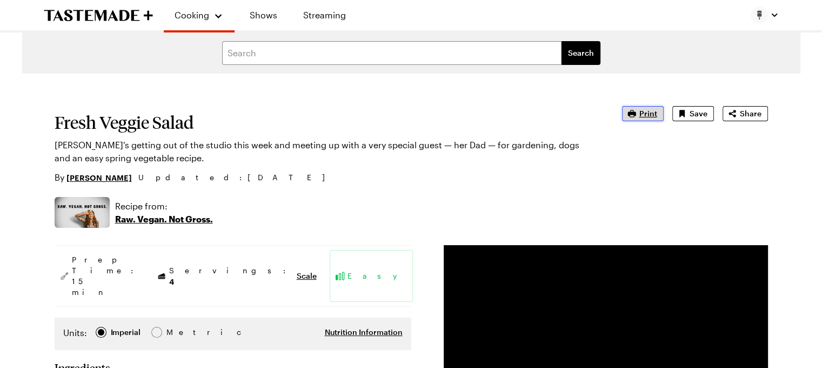
click at [646, 119] on button "Print" at bounding box center [643, 113] width 42 height 15
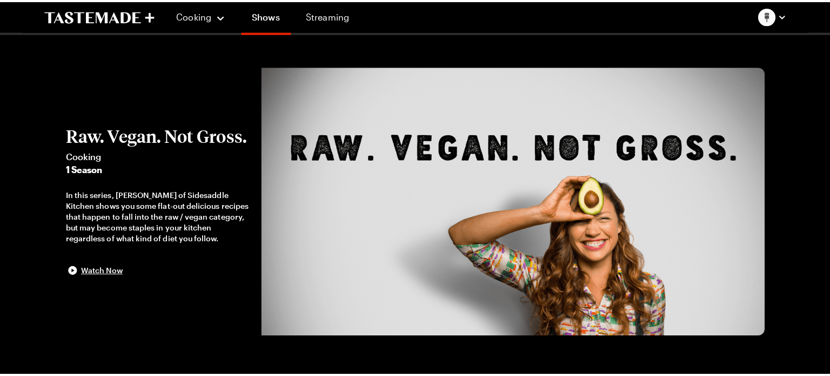
scroll to position [847, 0]
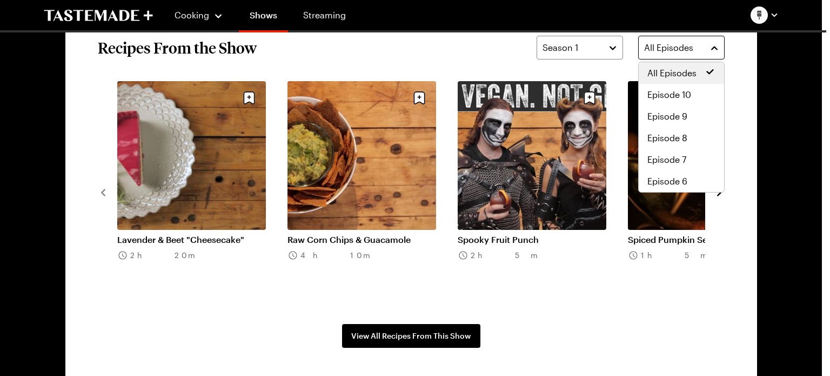
click at [675, 48] on span "All Episodes" at bounding box center [668, 47] width 49 height 13
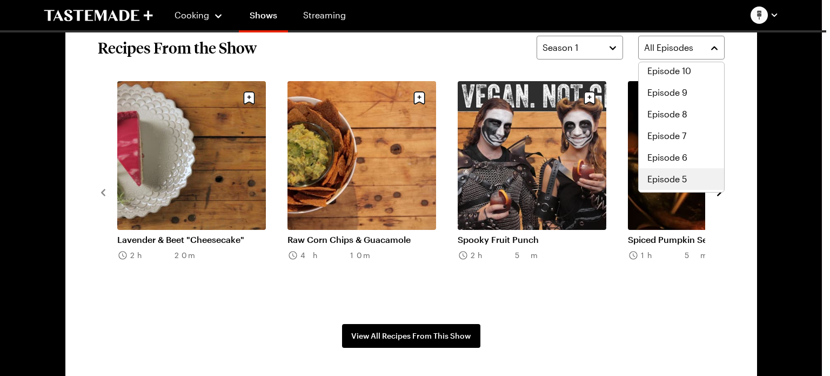
click at [659, 175] on span "Episode 5" at bounding box center [667, 178] width 39 height 13
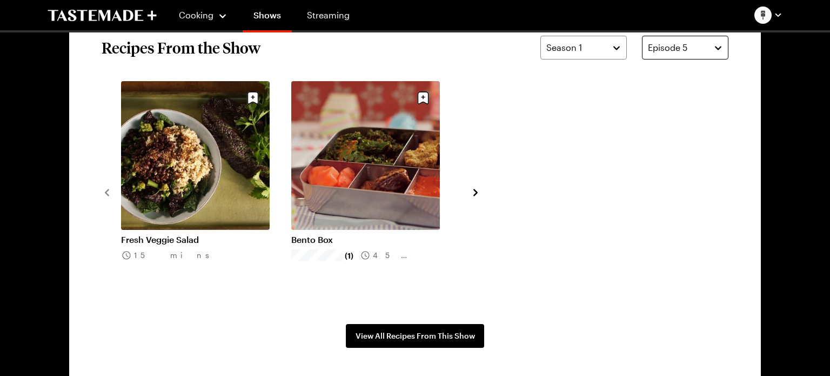
click at [702, 45] on div "Episode 5" at bounding box center [677, 47] width 58 height 13
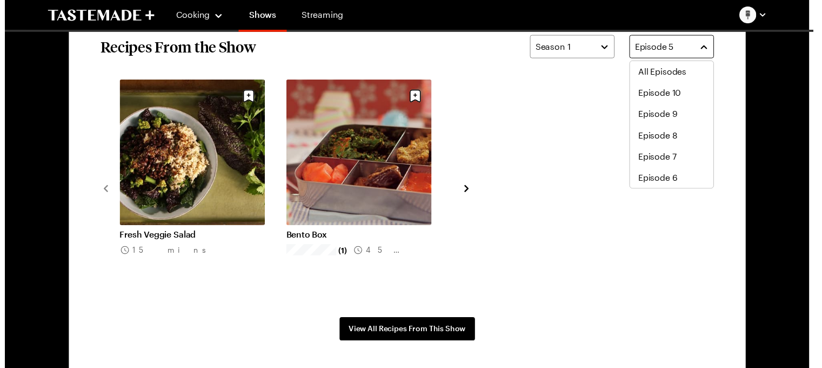
scroll to position [22, 0]
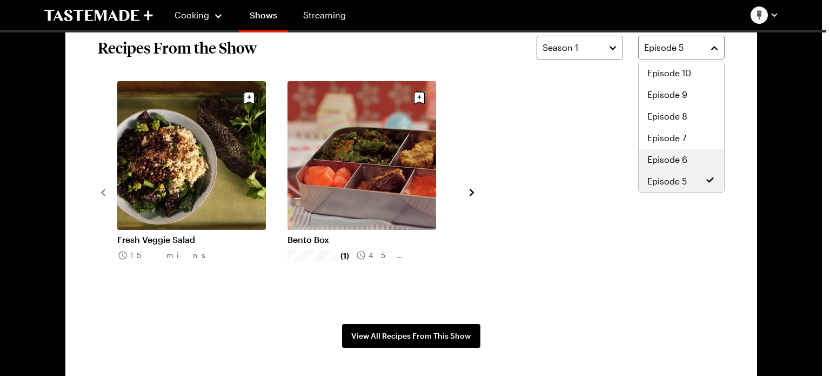
click at [684, 159] on span "Episode 6" at bounding box center [668, 159] width 40 height 13
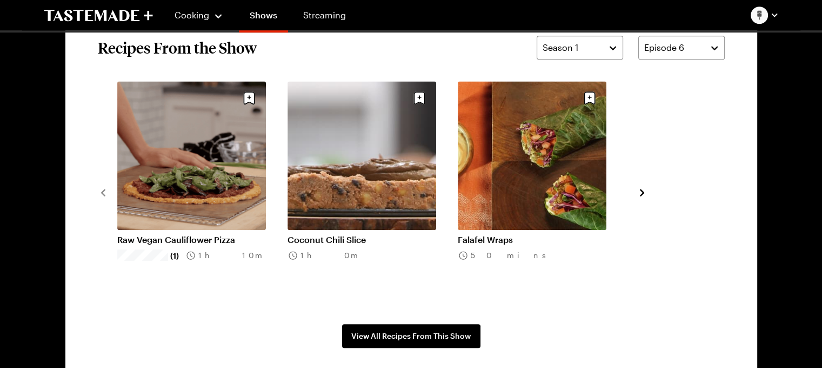
click at [353, 234] on link "Coconut Chili Slice" at bounding box center [362, 239] width 149 height 11
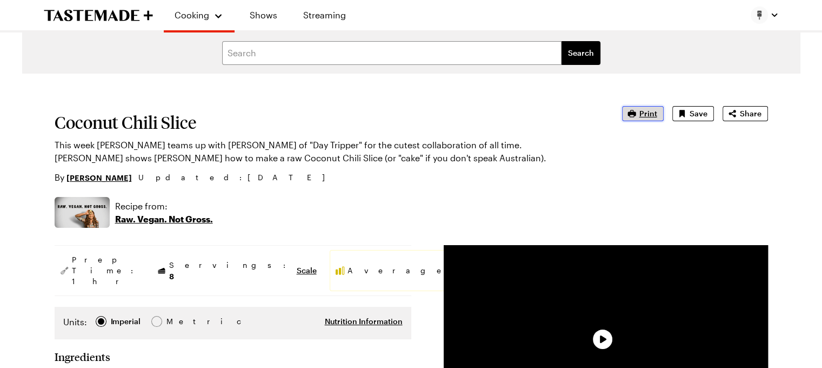
click at [644, 112] on span "Print" at bounding box center [648, 113] width 18 height 11
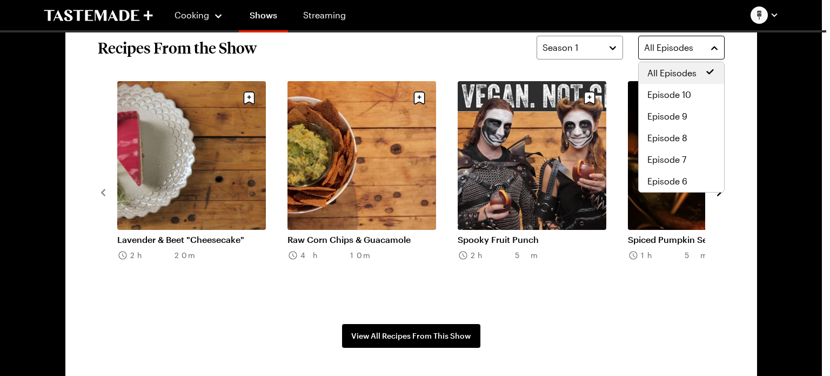
click at [651, 45] on span "All Episodes" at bounding box center [668, 47] width 49 height 13
click at [674, 182] on span "Episode 6" at bounding box center [668, 181] width 40 height 13
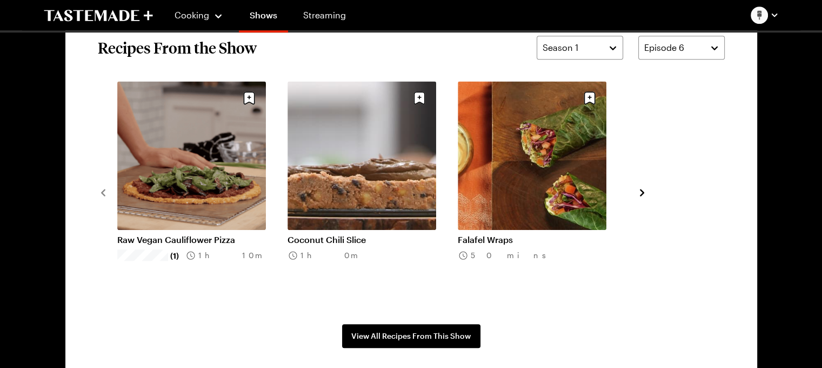
click at [537, 234] on link "Falafel Wraps" at bounding box center [532, 239] width 149 height 11
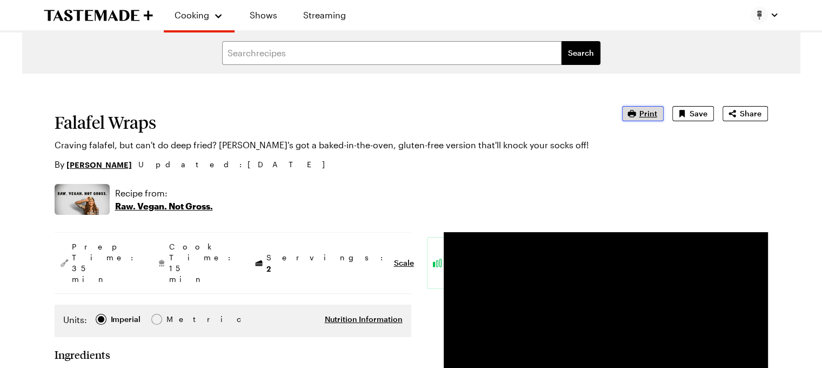
click at [644, 114] on span "Print" at bounding box center [648, 113] width 18 height 11
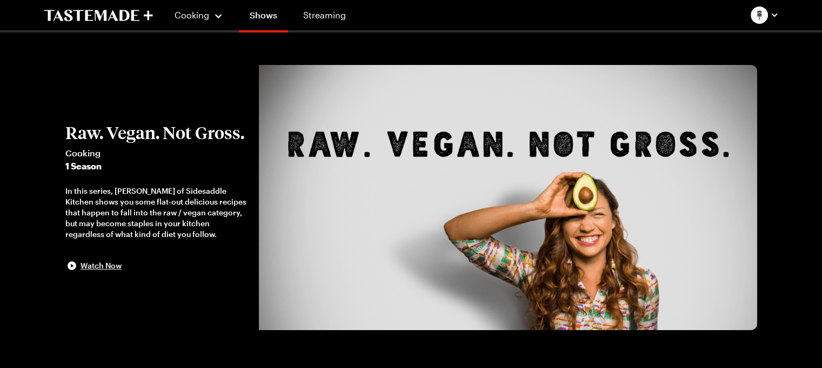
scroll to position [847, 0]
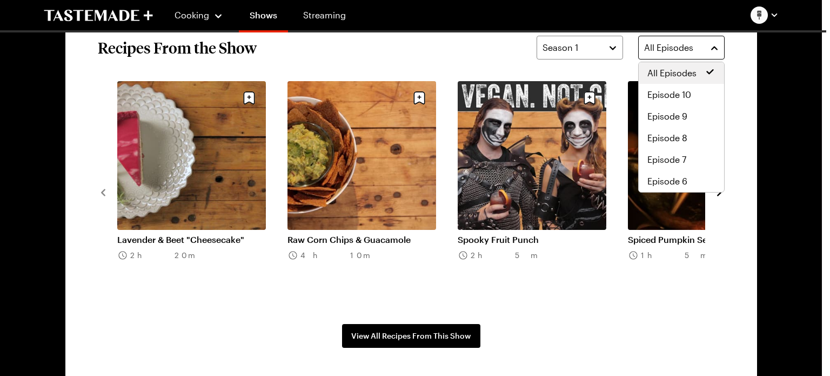
click at [701, 47] on div "All Episodes" at bounding box center [673, 47] width 58 height 13
click at [684, 183] on span "Episode 6" at bounding box center [668, 181] width 40 height 13
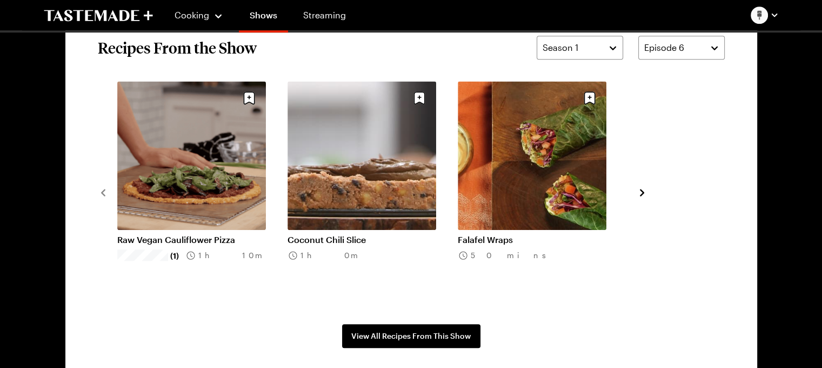
click at [158, 234] on link "Raw Vegan Cauliflower Pizza" at bounding box center [191, 239] width 149 height 11
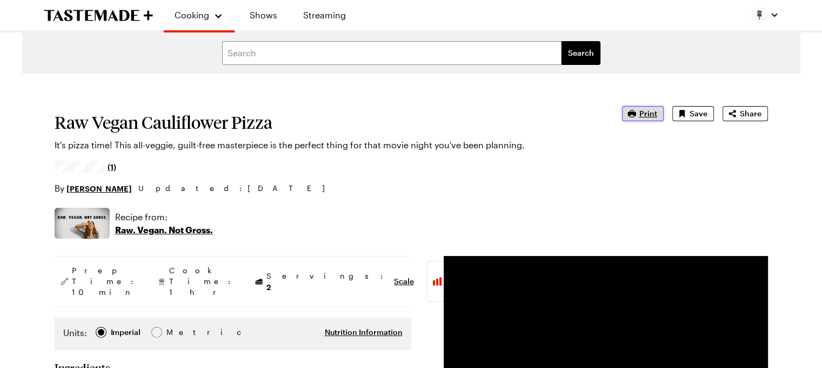
click at [645, 116] on span "Print" at bounding box center [648, 113] width 18 height 11
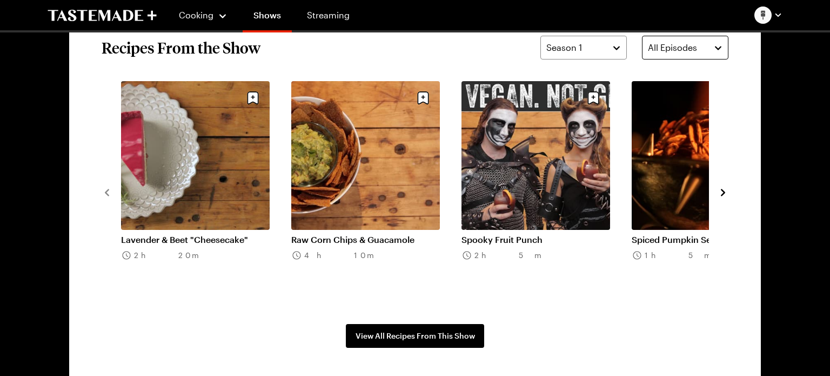
click at [671, 47] on span "All Episodes" at bounding box center [672, 47] width 49 height 13
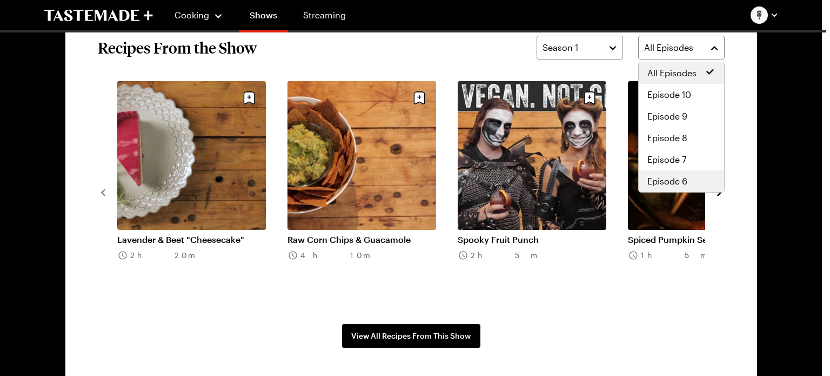
click at [666, 181] on span "Episode 6" at bounding box center [668, 181] width 40 height 13
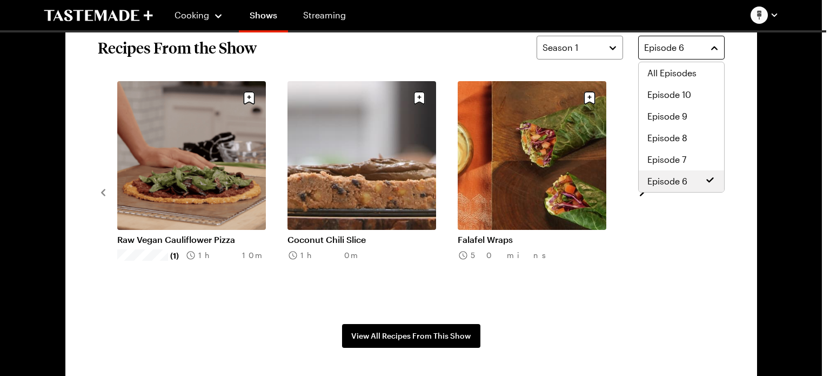
click at [718, 44] on button "Episode 6" at bounding box center [681, 48] width 86 height 24
click at [679, 159] on span "Episode 7" at bounding box center [667, 159] width 39 height 13
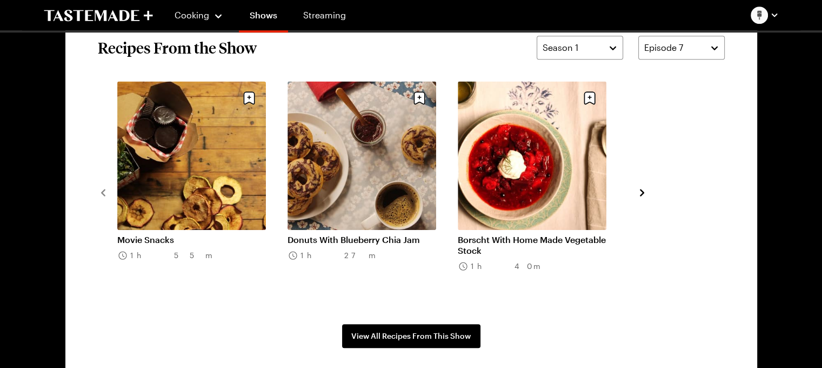
click at [207, 234] on link "Movie Snacks" at bounding box center [191, 239] width 149 height 11
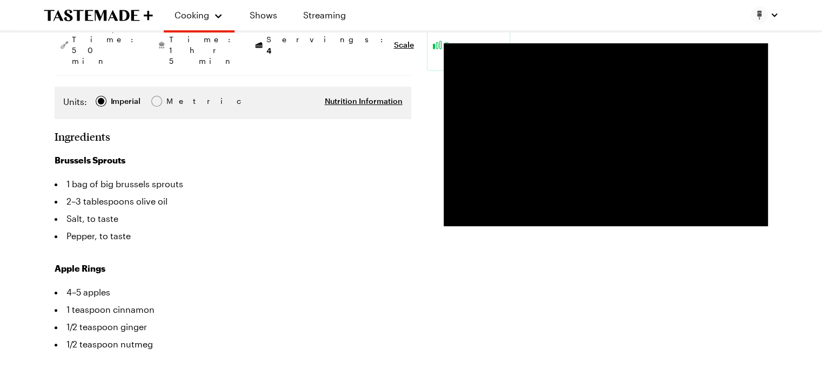
scroll to position [216, 4]
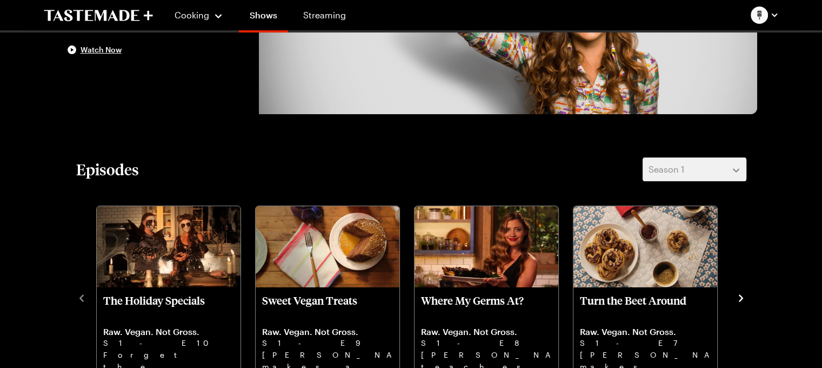
scroll to position [847, 0]
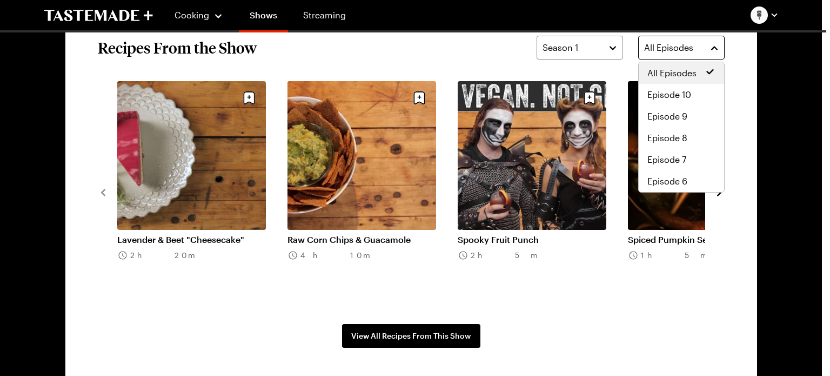
click at [695, 50] on div "All Episodes" at bounding box center [673, 47] width 58 height 13
click at [673, 153] on span "Episode 7" at bounding box center [667, 159] width 39 height 13
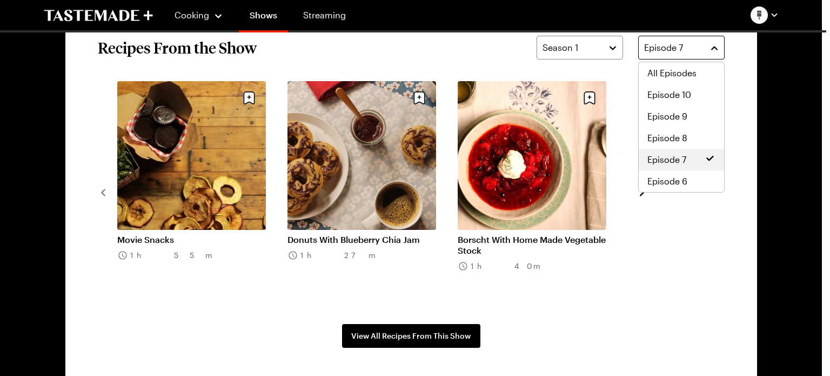
click at [662, 45] on span "Episode 7" at bounding box center [663, 47] width 39 height 13
click at [686, 139] on span "Episode 8" at bounding box center [668, 137] width 40 height 13
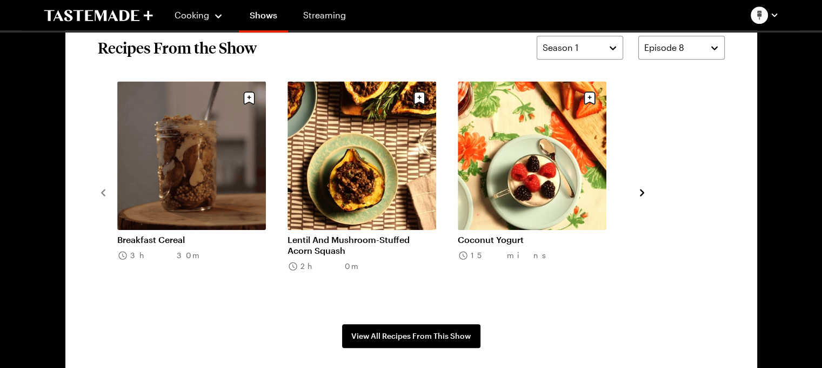
click at [541, 234] on link "Coconut Yogurt" at bounding box center [532, 239] width 149 height 11
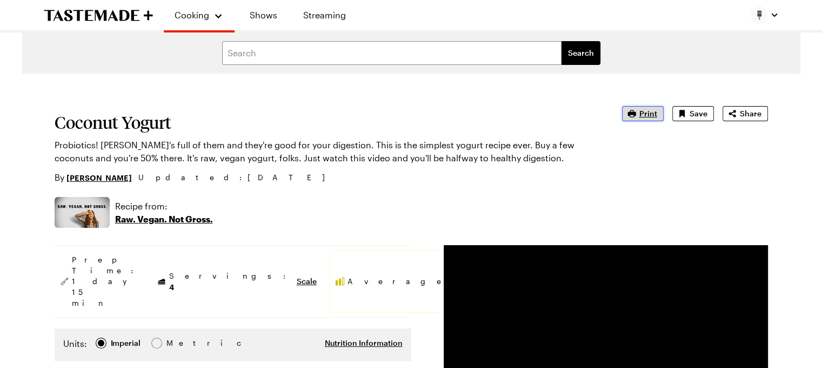
click at [645, 118] on span "Print" at bounding box center [648, 113] width 18 height 11
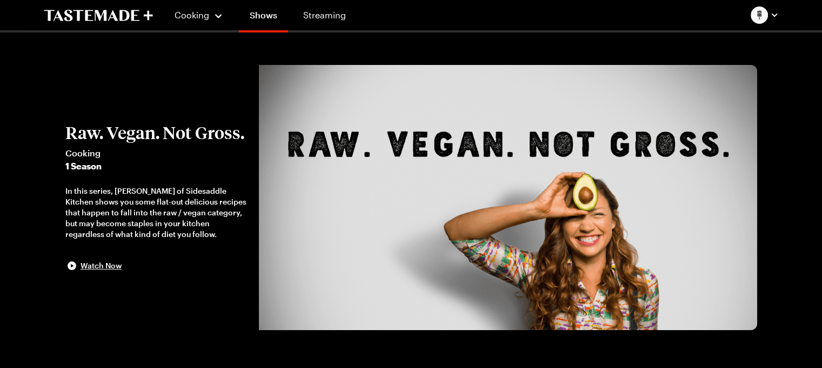
scroll to position [847, 0]
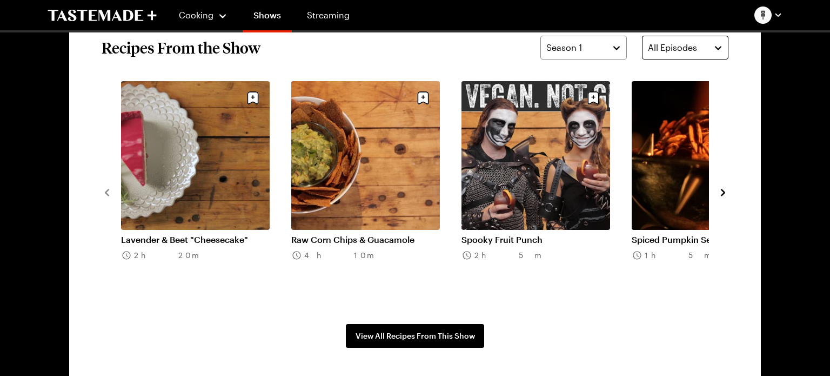
click at [650, 45] on span "All Episodes" at bounding box center [672, 47] width 49 height 13
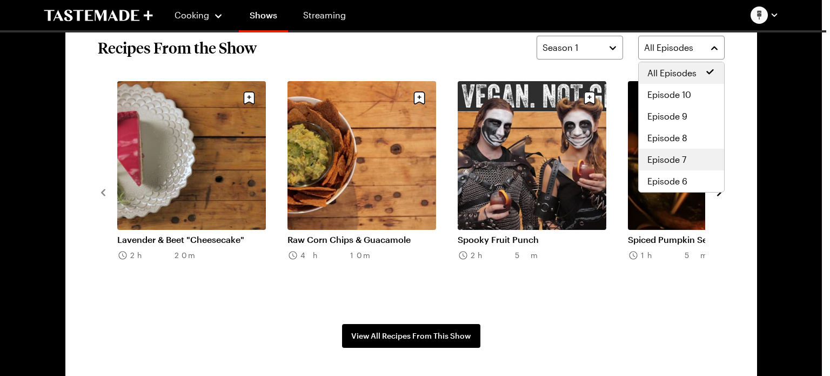
click at [670, 156] on span "Episode 7" at bounding box center [667, 159] width 39 height 13
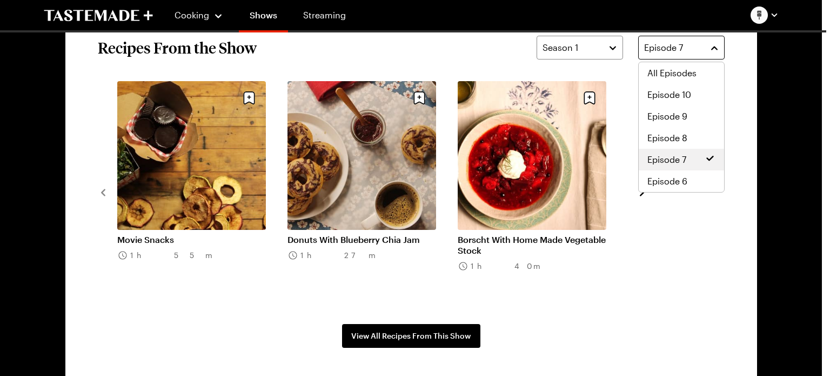
click at [696, 47] on div "Episode 7" at bounding box center [673, 47] width 58 height 13
click at [102, 193] on section "Recipes From the Show Season 1 Episode 7 Movie Snacks 1h 55m Donuts With Bluebe…" at bounding box center [411, 191] width 692 height 377
click at [694, 47] on div "Episode 7" at bounding box center [673, 47] width 58 height 13
click at [679, 136] on span "Episode 8" at bounding box center [668, 137] width 40 height 13
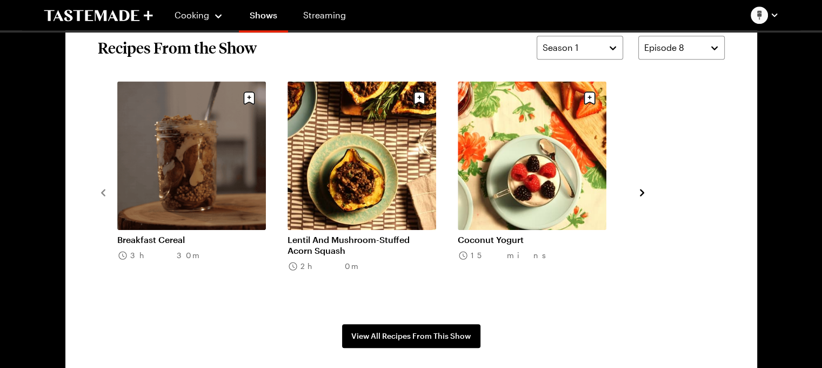
click at [192, 234] on link "Breakfast Cereal" at bounding box center [191, 239] width 149 height 11
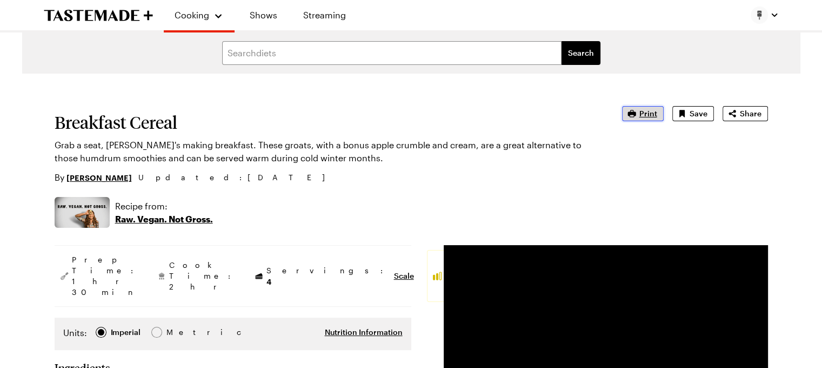
click at [648, 113] on span "Print" at bounding box center [648, 113] width 18 height 11
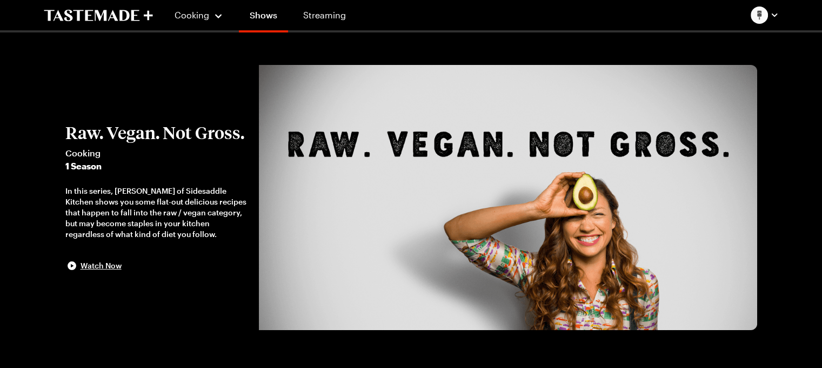
scroll to position [847, 0]
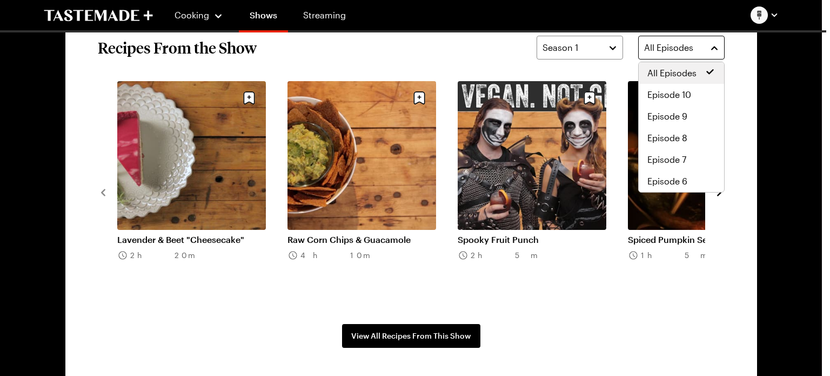
click at [715, 46] on button "All Episodes" at bounding box center [681, 48] width 86 height 24
click at [683, 136] on span "Episode 8" at bounding box center [668, 137] width 40 height 13
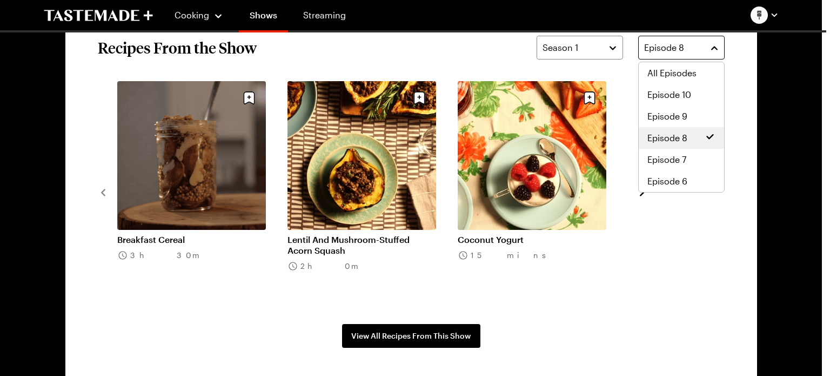
click at [664, 46] on span "Episode 8" at bounding box center [664, 47] width 40 height 13
click at [670, 112] on span "Episode 9" at bounding box center [668, 116] width 40 height 13
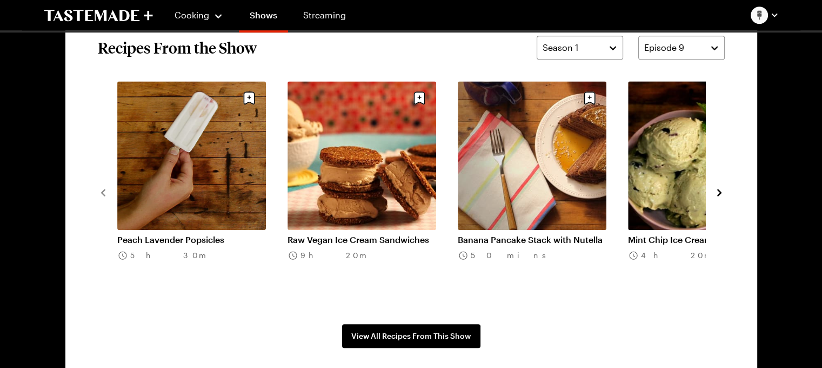
click at [328, 234] on link "Raw Vegan Ice Cream Sandwiches" at bounding box center [362, 239] width 149 height 11
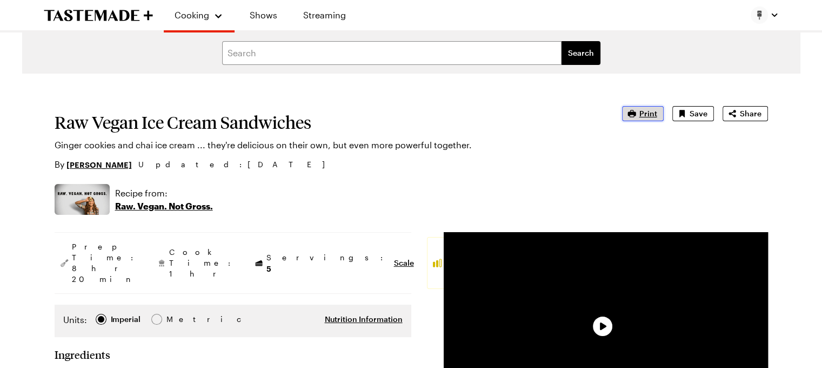
click at [643, 115] on span "Print" at bounding box center [648, 113] width 18 height 11
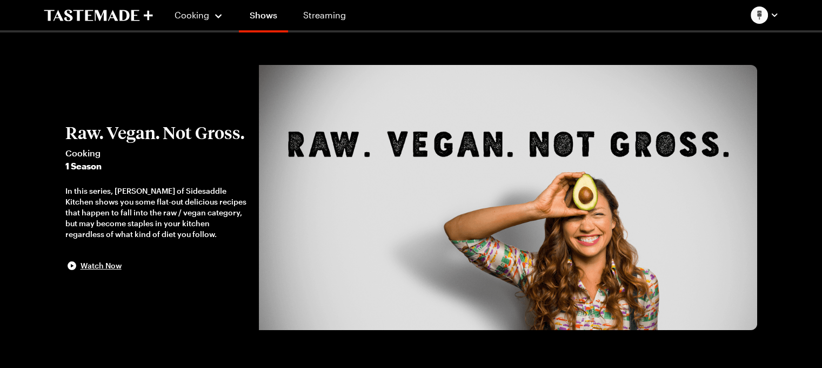
scroll to position [847, 0]
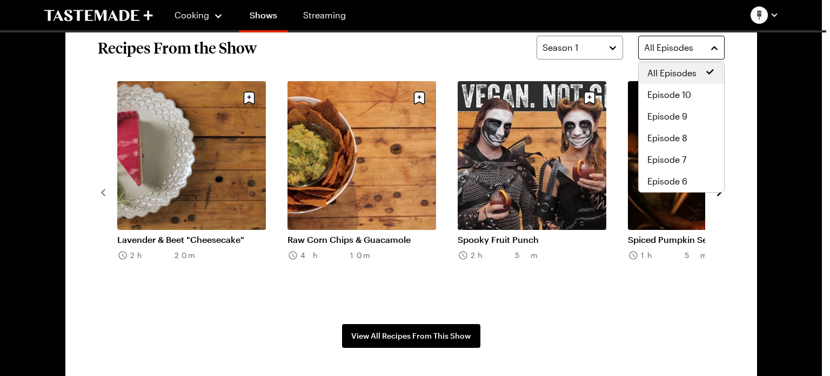
click at [679, 48] on span "All Episodes" at bounding box center [668, 47] width 49 height 13
click at [666, 109] on div "Episode 9" at bounding box center [681, 116] width 85 height 22
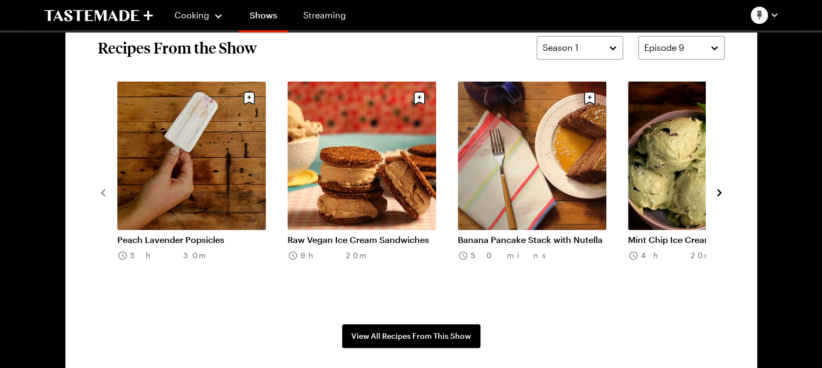
click at [489, 234] on link "Banana Pancake Stack with Nutella" at bounding box center [532, 239] width 149 height 11
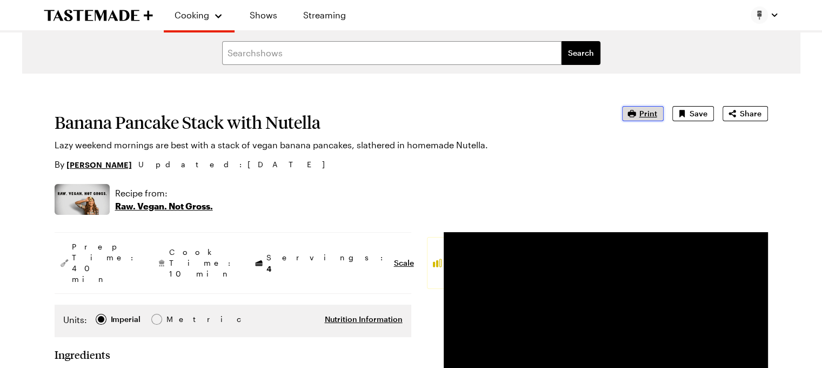
click at [640, 121] on button "Print" at bounding box center [643, 113] width 42 height 15
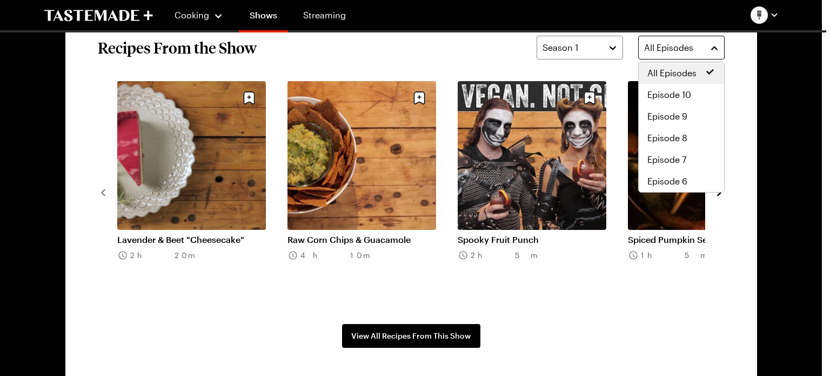
click at [673, 48] on span "All Episodes" at bounding box center [668, 47] width 49 height 13
click at [682, 112] on span "Episode 9" at bounding box center [668, 116] width 40 height 13
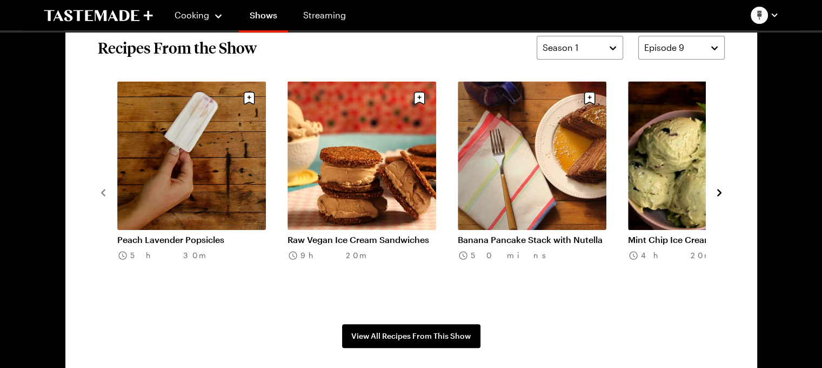
click at [716, 190] on icon "navigate to next item" at bounding box center [719, 192] width 11 height 11
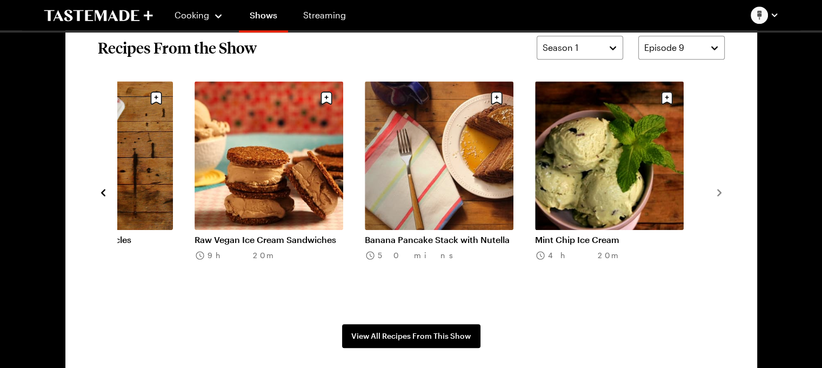
click at [626, 234] on link "Mint Chip Ice Cream" at bounding box center [609, 239] width 149 height 11
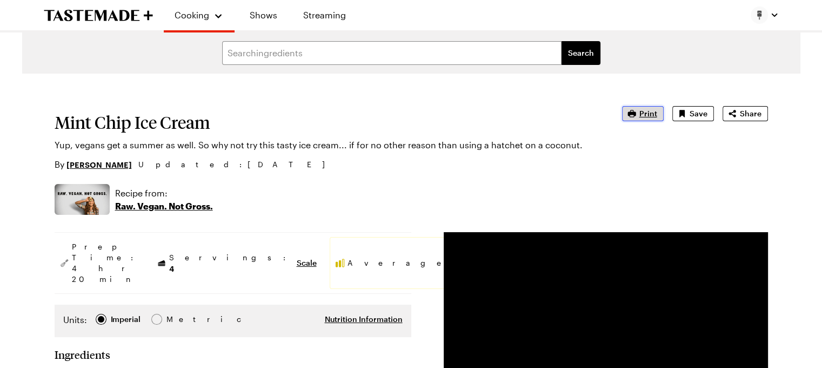
click at [649, 111] on span "Print" at bounding box center [648, 113] width 18 height 11
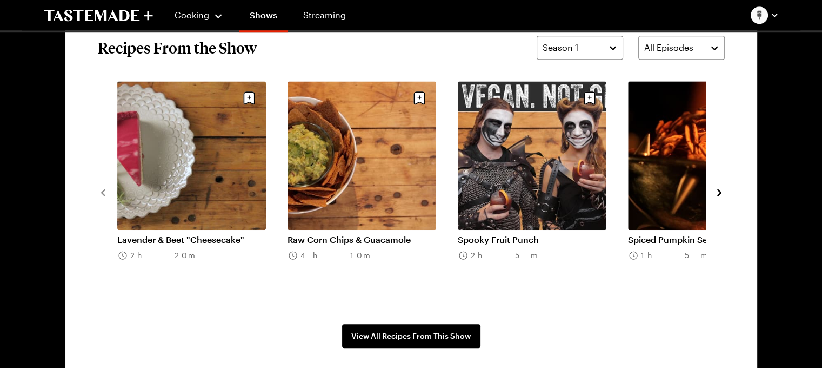
click at [179, 234] on link "Lavender & Beet "Cheesecake"" at bounding box center [191, 239] width 149 height 11
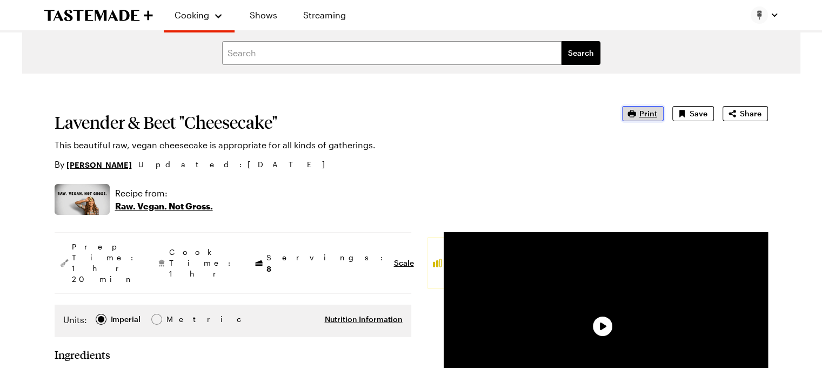
click at [644, 114] on span "Print" at bounding box center [648, 113] width 18 height 11
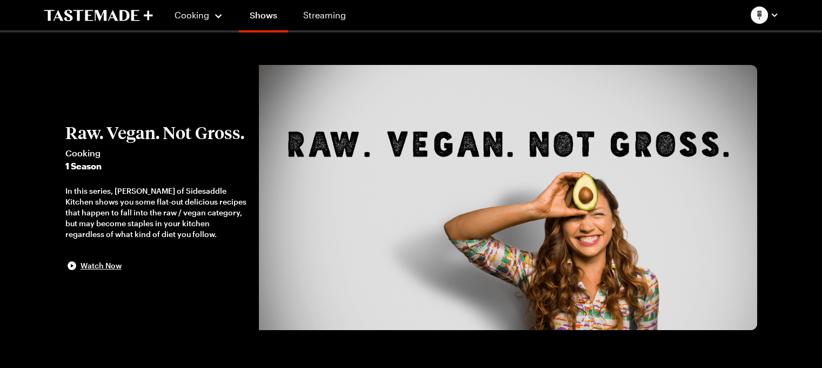
scroll to position [847, 0]
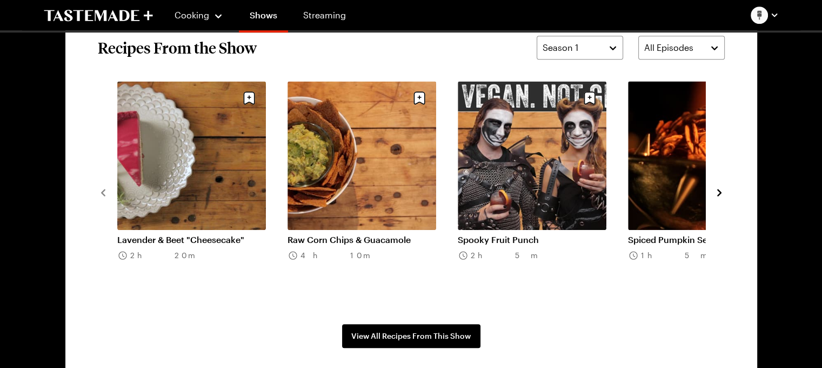
click at [350, 234] on link "Raw Corn Chips & Guacamole" at bounding box center [362, 239] width 149 height 11
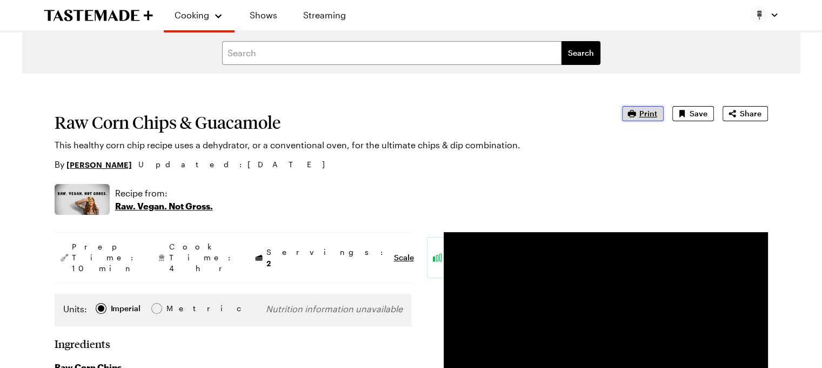
click at [651, 112] on span "Print" at bounding box center [648, 113] width 18 height 11
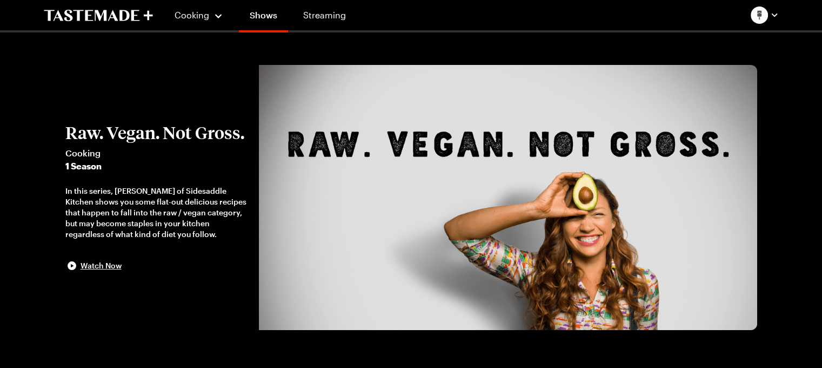
scroll to position [847, 0]
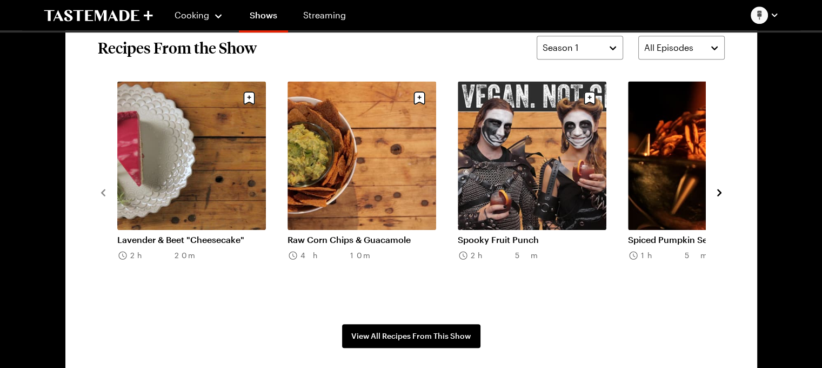
click at [555, 234] on link "Spooky Fruit Punch" at bounding box center [532, 239] width 149 height 11
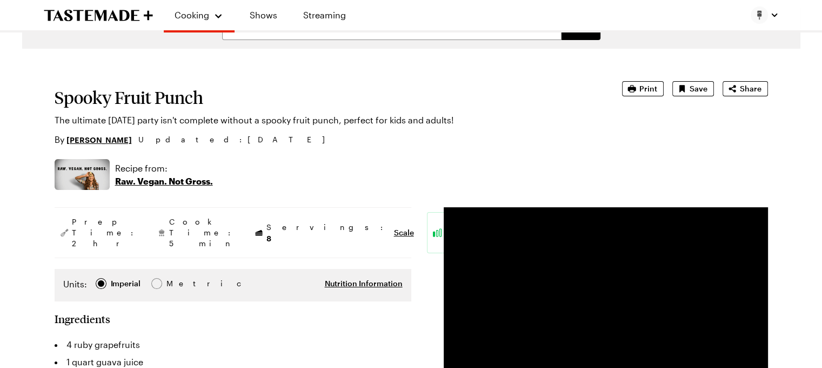
scroll to position [24, 2]
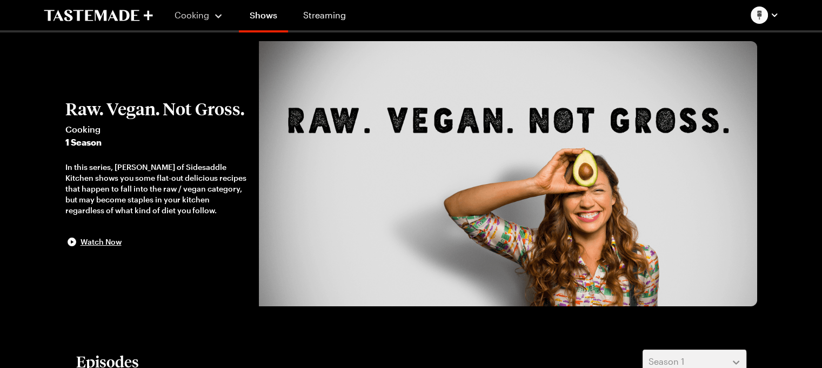
scroll to position [847, 0]
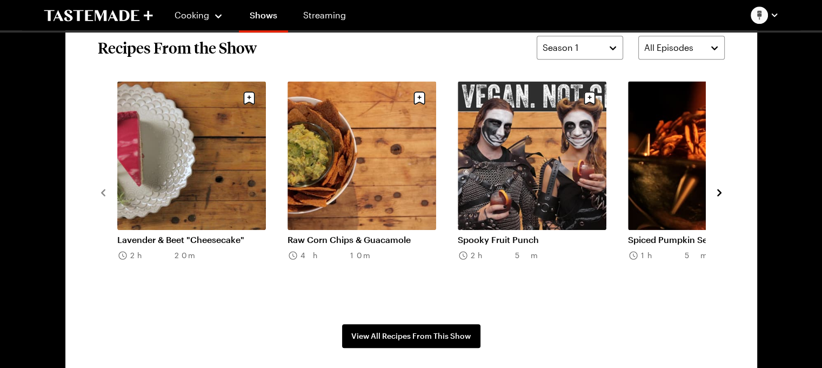
click at [721, 191] on icon "navigate to next item" at bounding box center [719, 192] width 11 height 11
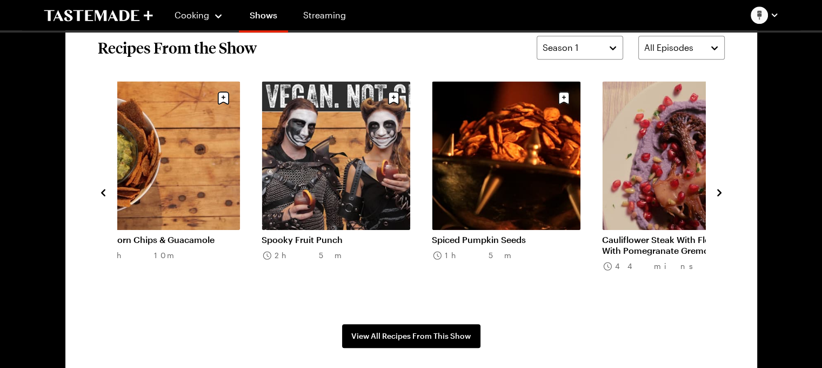
click at [525, 234] on link "Spiced Pumpkin Seeds" at bounding box center [506, 239] width 149 height 11
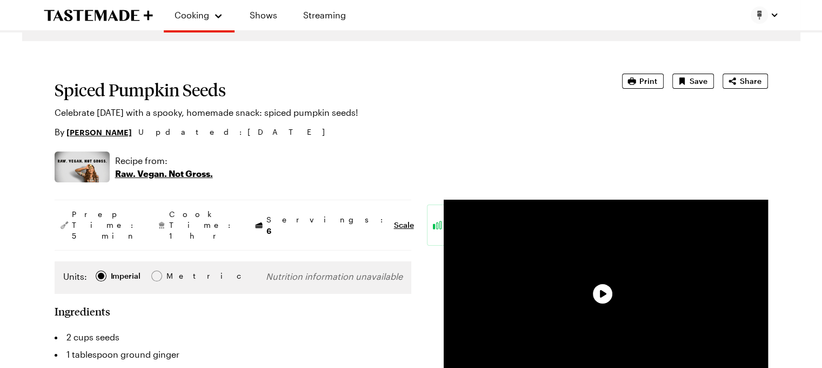
type textarea "x"
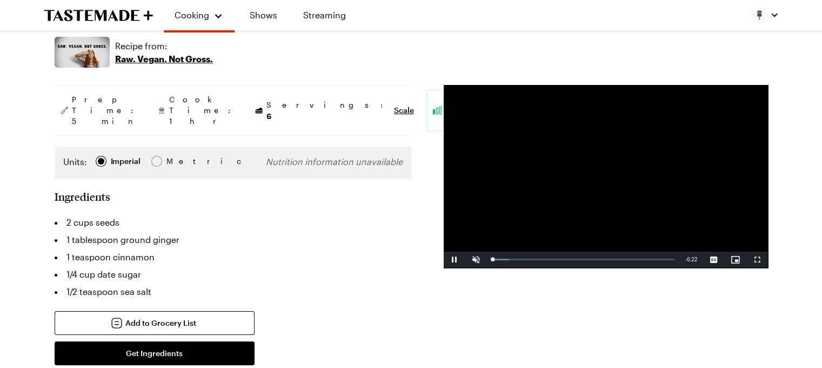
scroll to position [147, 0]
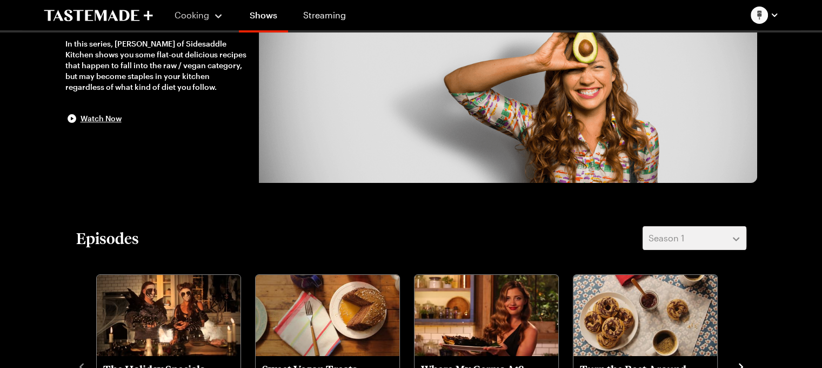
scroll to position [847, 0]
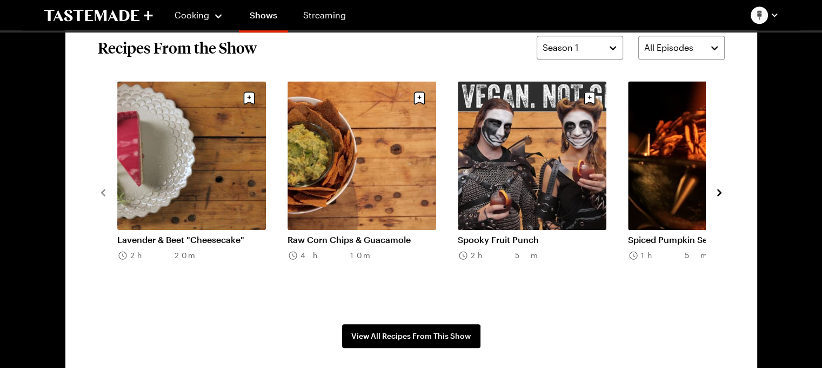
click at [718, 194] on icon "navigate to next item" at bounding box center [719, 192] width 4 height 7
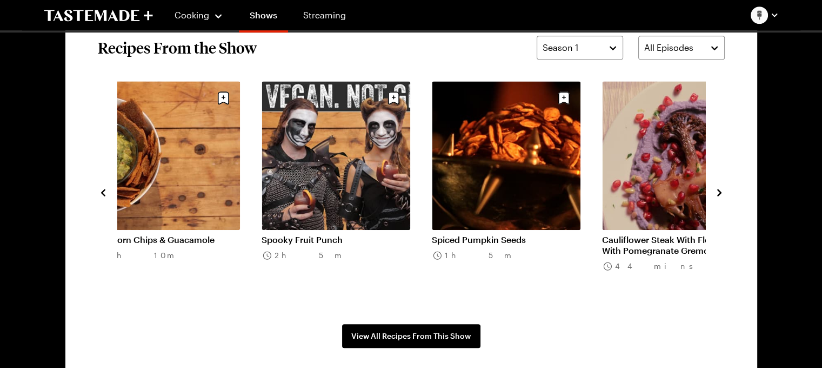
click at [718, 194] on icon "navigate to next item" at bounding box center [719, 192] width 4 height 7
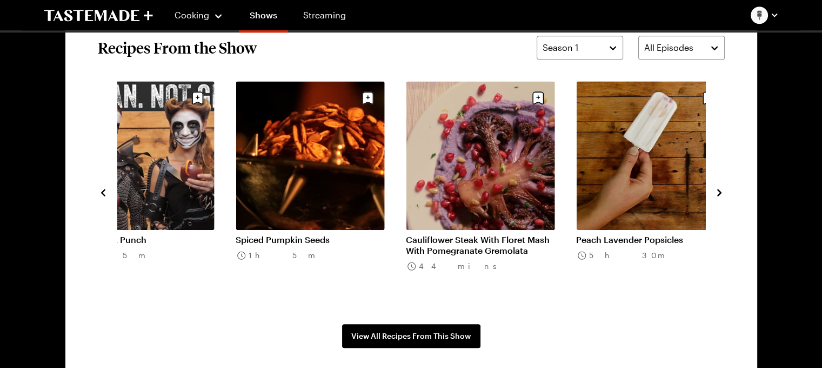
click at [718, 194] on icon "navigate to next item" at bounding box center [719, 192] width 4 height 7
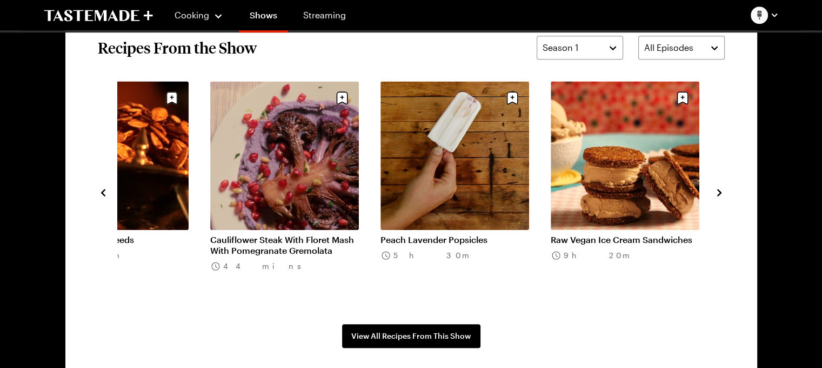
click at [718, 194] on icon "navigate to next item" at bounding box center [719, 192] width 4 height 7
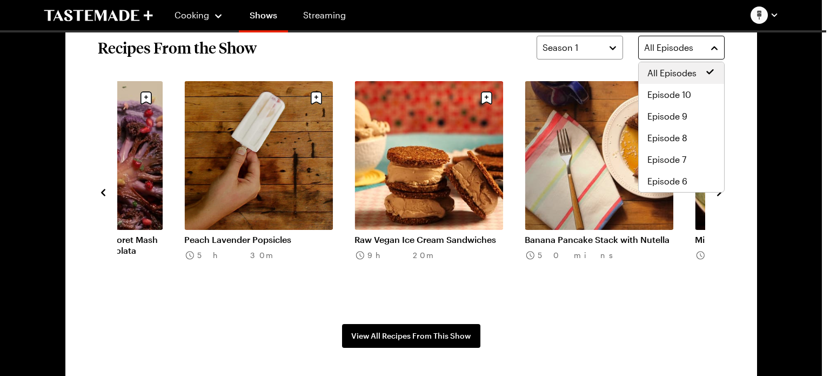
click at [715, 47] on button "All Episodes" at bounding box center [681, 48] width 86 height 24
click at [679, 95] on span "Episode 10" at bounding box center [670, 94] width 44 height 13
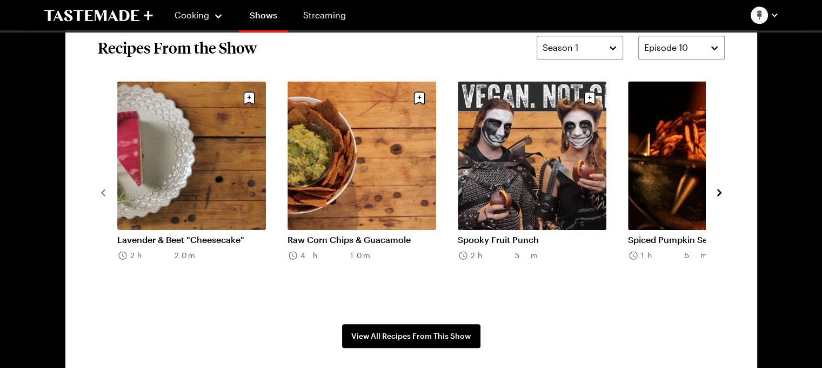
click at [717, 193] on icon "navigate to next item" at bounding box center [719, 192] width 11 height 11
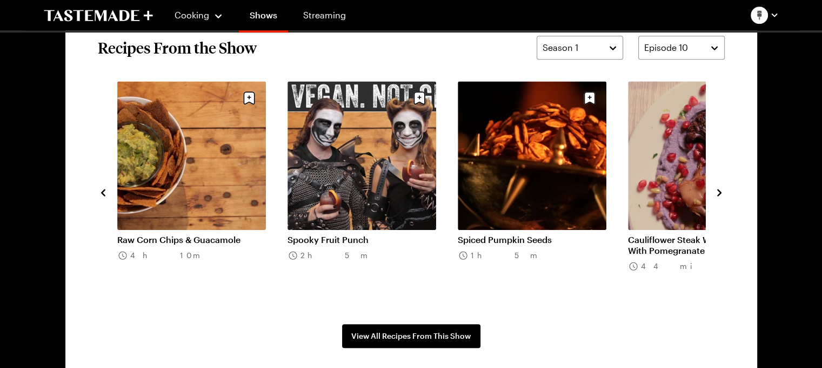
click at [717, 193] on icon "navigate to next item" at bounding box center [719, 192] width 11 height 11
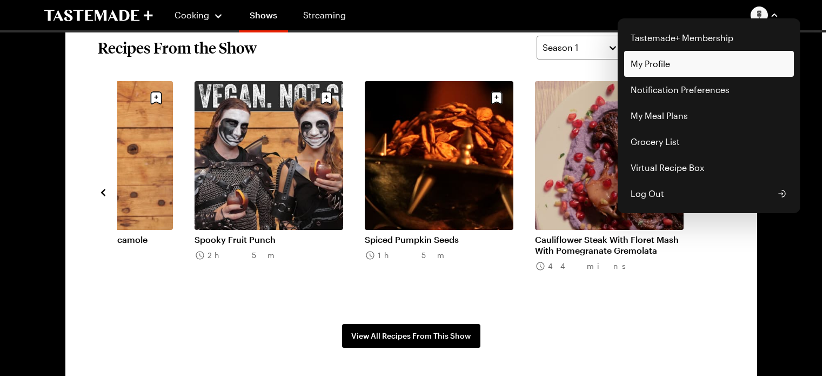
click at [710, 60] on link "My Profile" at bounding box center [709, 64] width 170 height 26
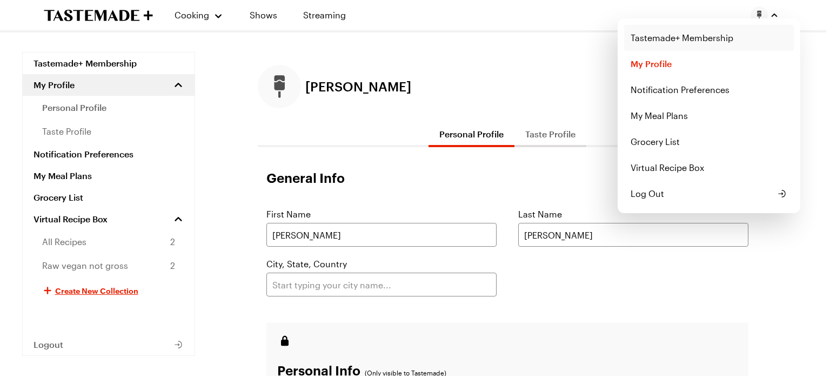
click at [718, 38] on link "Tastemade+ Membership" at bounding box center [709, 38] width 170 height 26
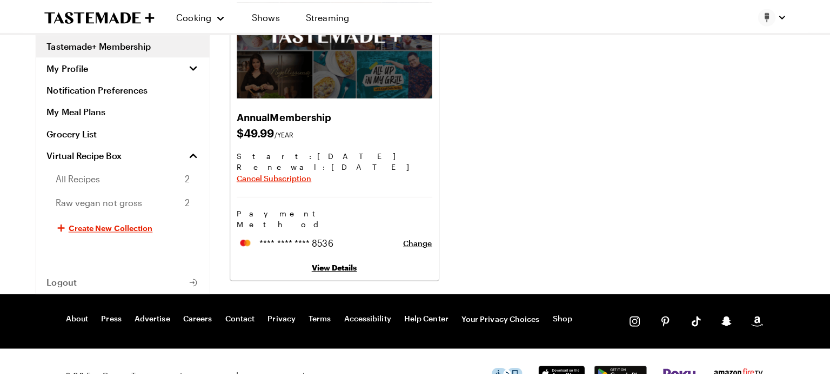
scroll to position [128, 0]
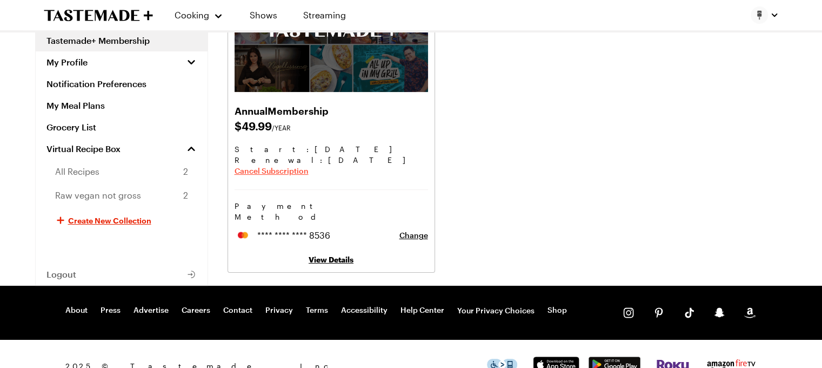
click at [283, 171] on span "Cancel Subscription" at bounding box center [272, 170] width 74 height 11
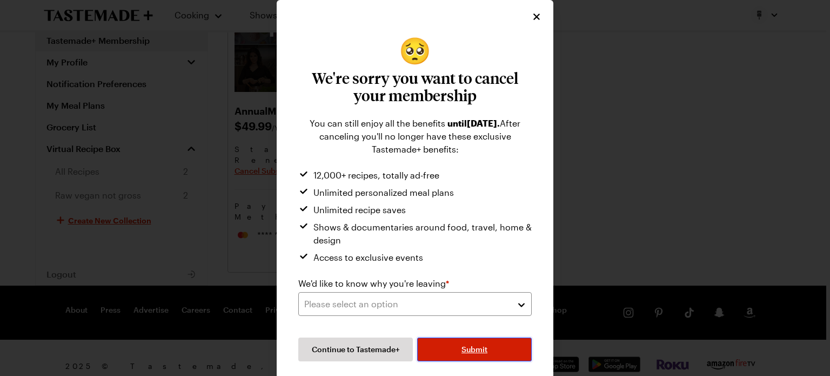
click at [465, 348] on span "Submit" at bounding box center [475, 349] width 26 height 11
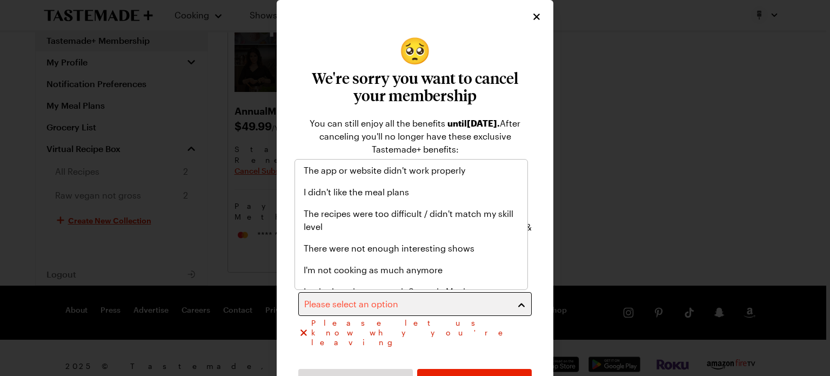
click at [473, 308] on div "Please select an option" at bounding box center [406, 303] width 205 height 13
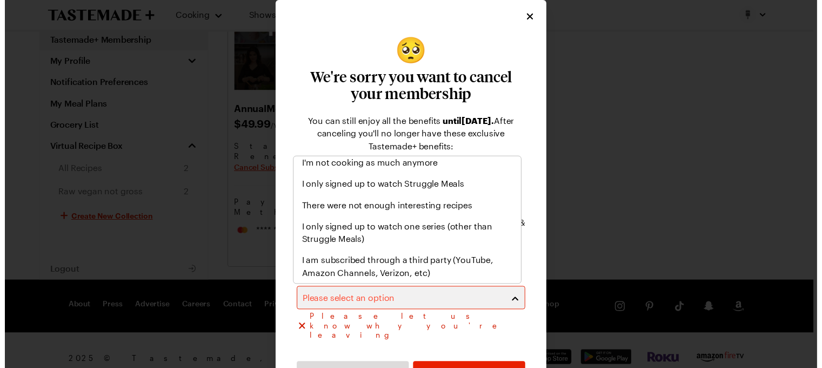
scroll to position [125, 0]
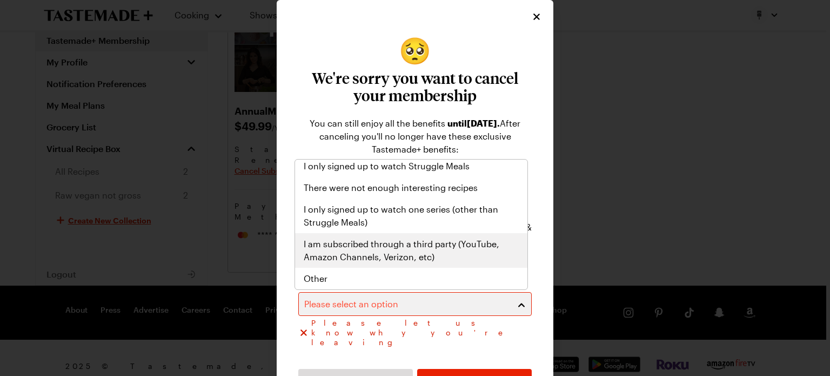
click at [438, 261] on span "I am subscribed through a third party (YouTube, Amazon Channels, Verizon, etc)" at bounding box center [411, 250] width 215 height 26
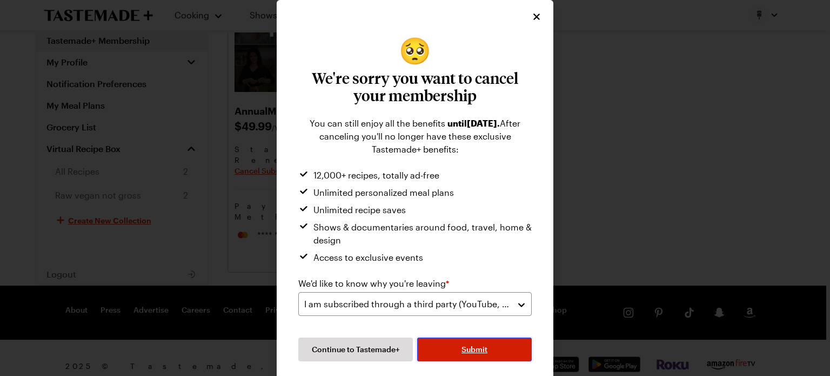
click at [454, 348] on button "Submit" at bounding box center [474, 349] width 115 height 24
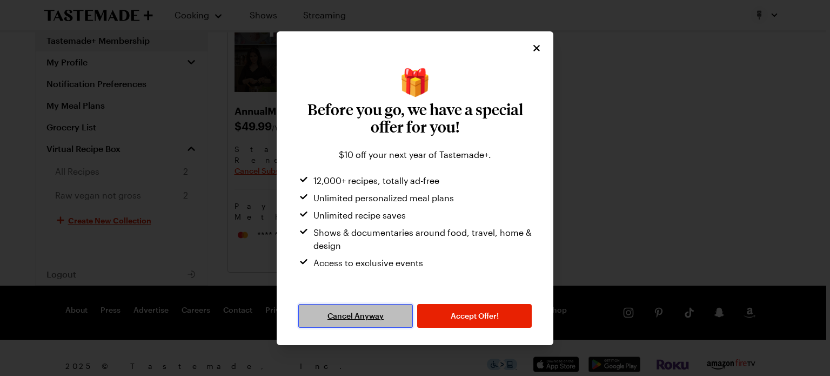
click at [353, 321] on span "Cancel Anyway" at bounding box center [356, 315] width 56 height 11
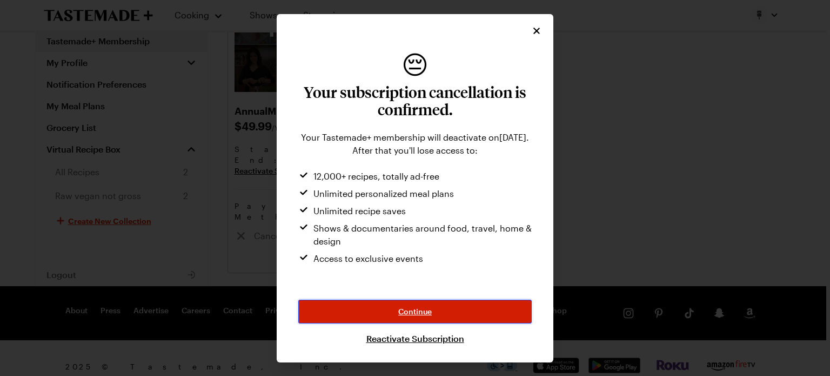
click at [408, 306] on span "Continue" at bounding box center [415, 311] width 34 height 11
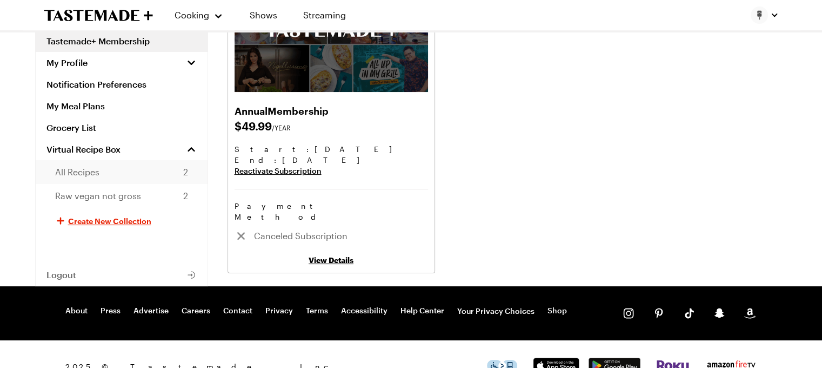
scroll to position [0, 0]
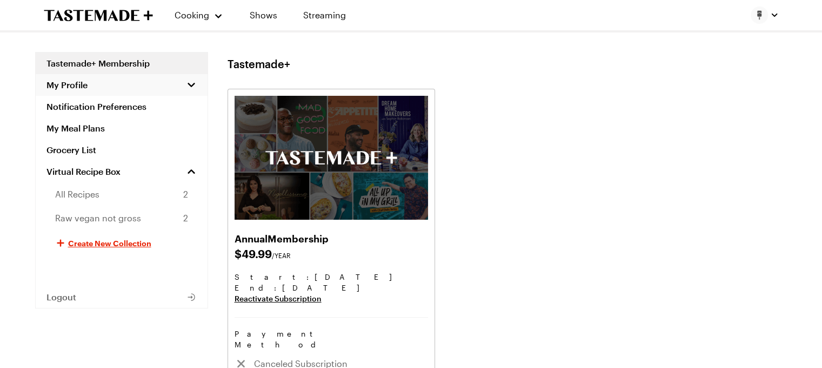
click at [85, 79] on span "My Profile" at bounding box center [66, 84] width 41 height 11
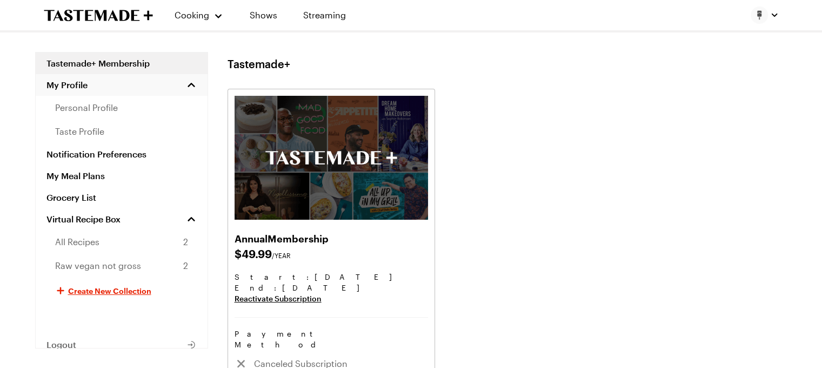
click at [61, 86] on span "My Profile" at bounding box center [66, 84] width 41 height 11
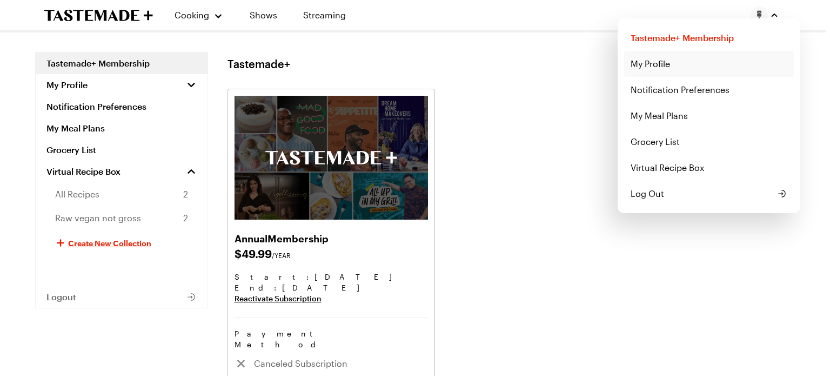
click at [662, 62] on link "My Profile" at bounding box center [709, 64] width 170 height 26
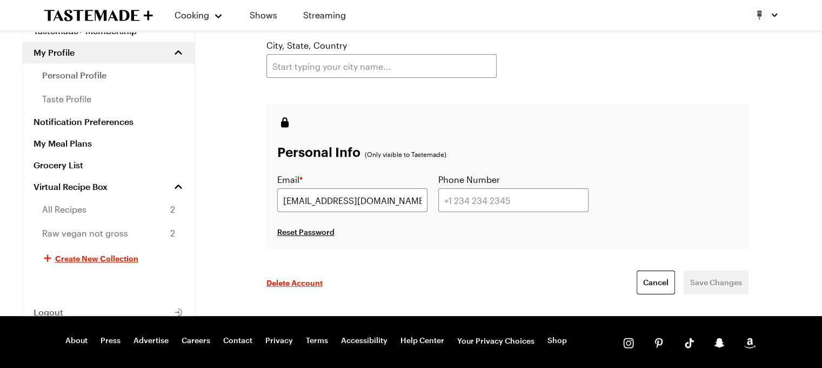
scroll to position [225, 0]
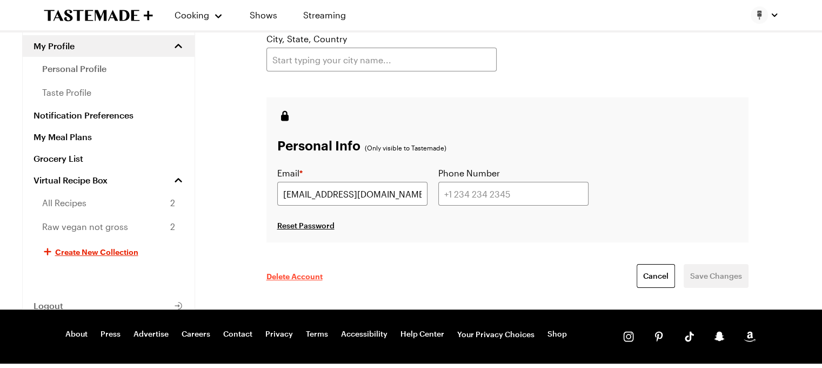
click at [292, 278] on span "Delete Account" at bounding box center [294, 275] width 56 height 11
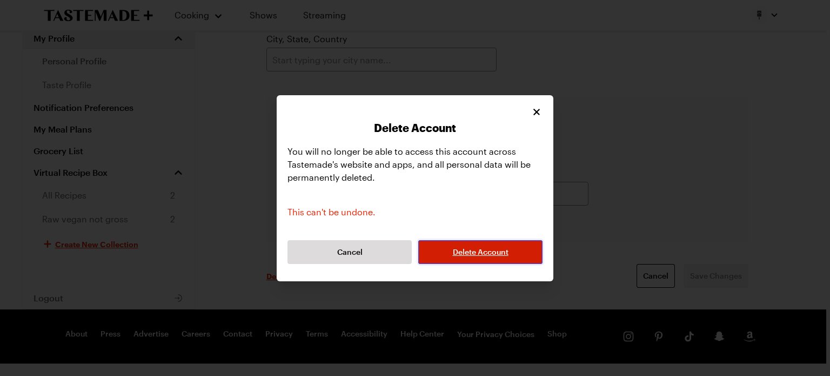
click at [478, 244] on button "Delete Account" at bounding box center [480, 252] width 124 height 24
